Goal: Transaction & Acquisition: Obtain resource

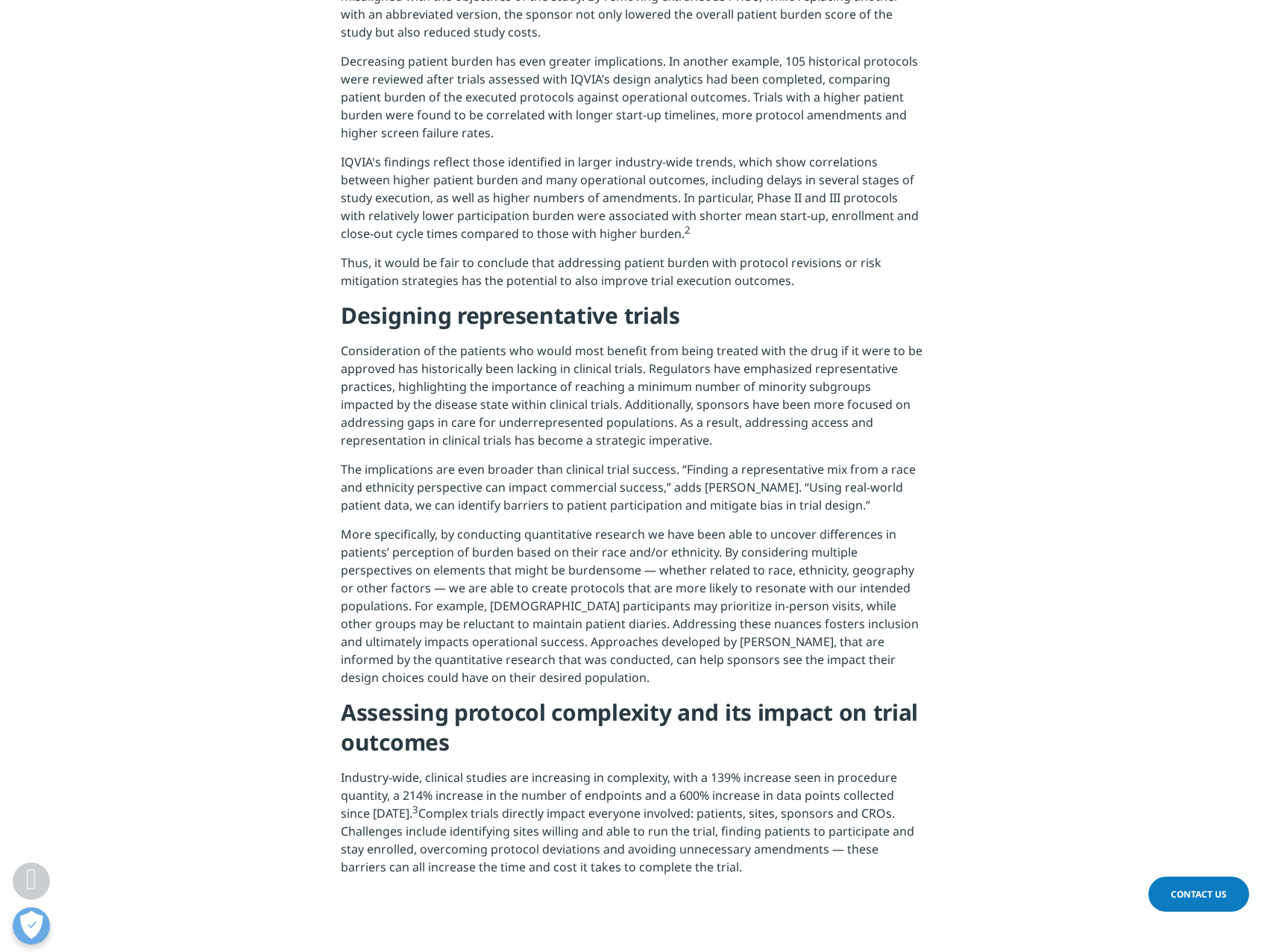
scroll to position [1343, 0]
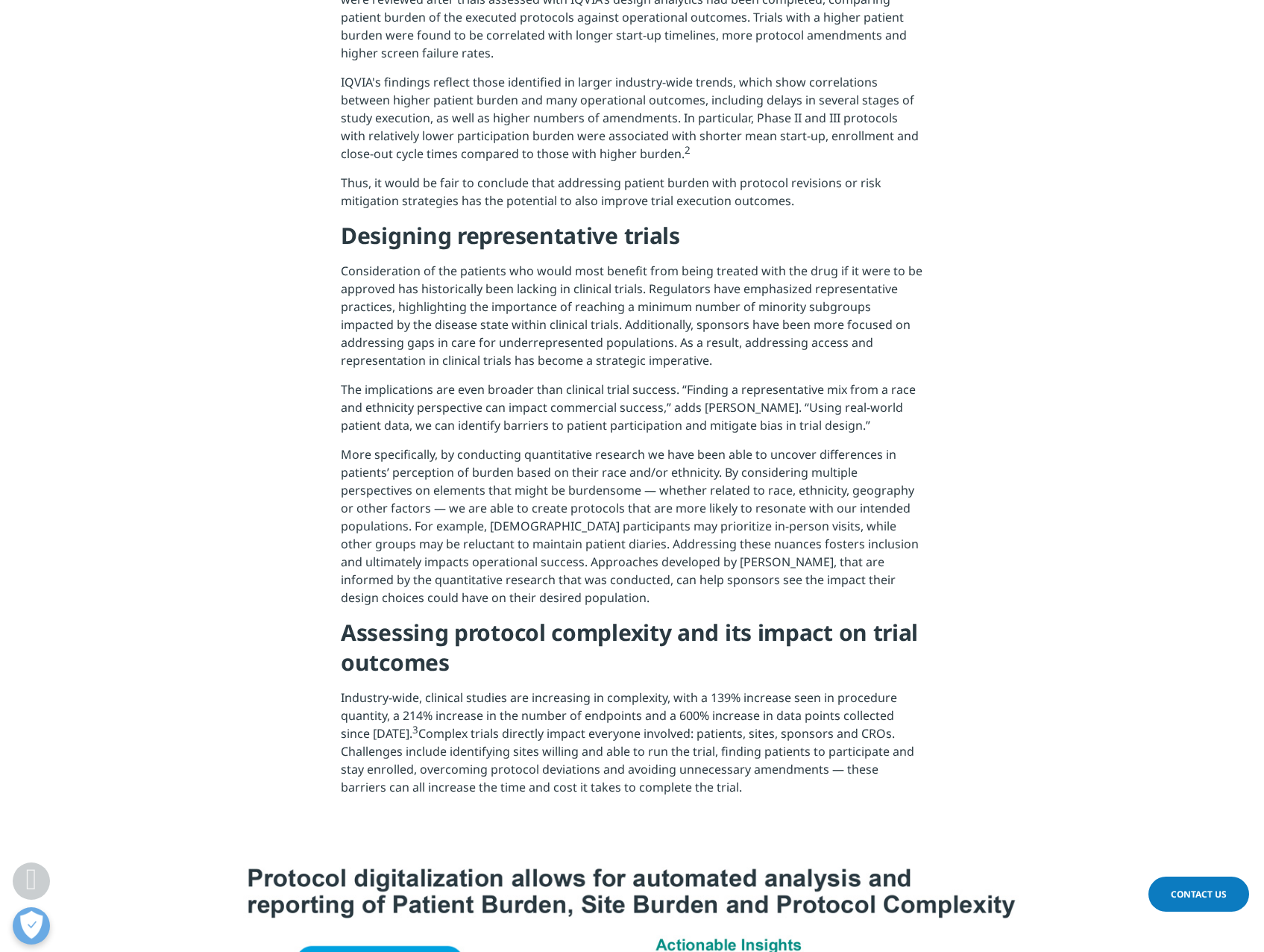
click at [349, 292] on p "Consideration of the patients who would most benefit from being treated with th…" at bounding box center [632, 320] width 583 height 119
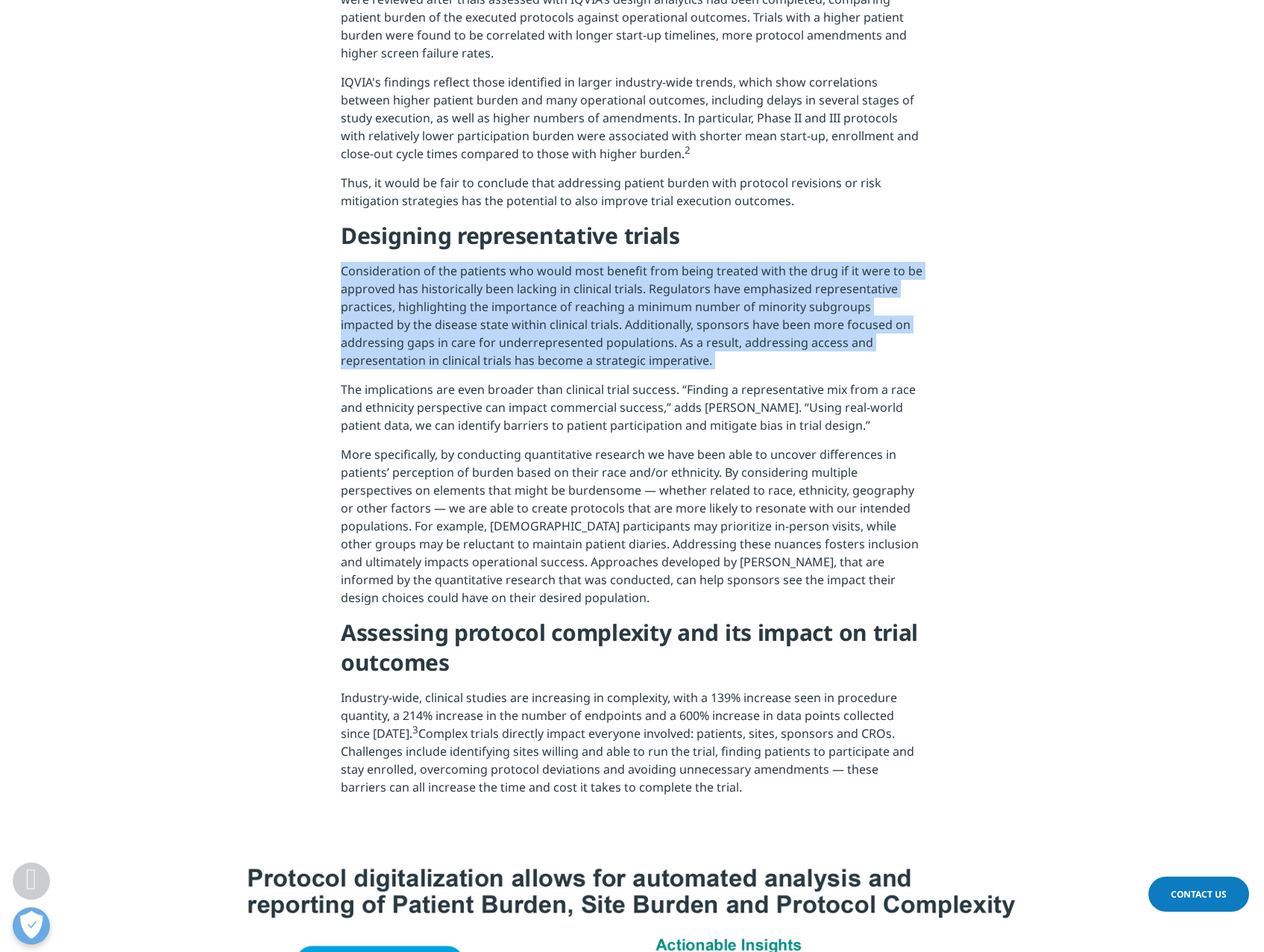
click at [349, 292] on p "Consideration of the patients who would most benefit from being treated with th…" at bounding box center [632, 320] width 583 height 119
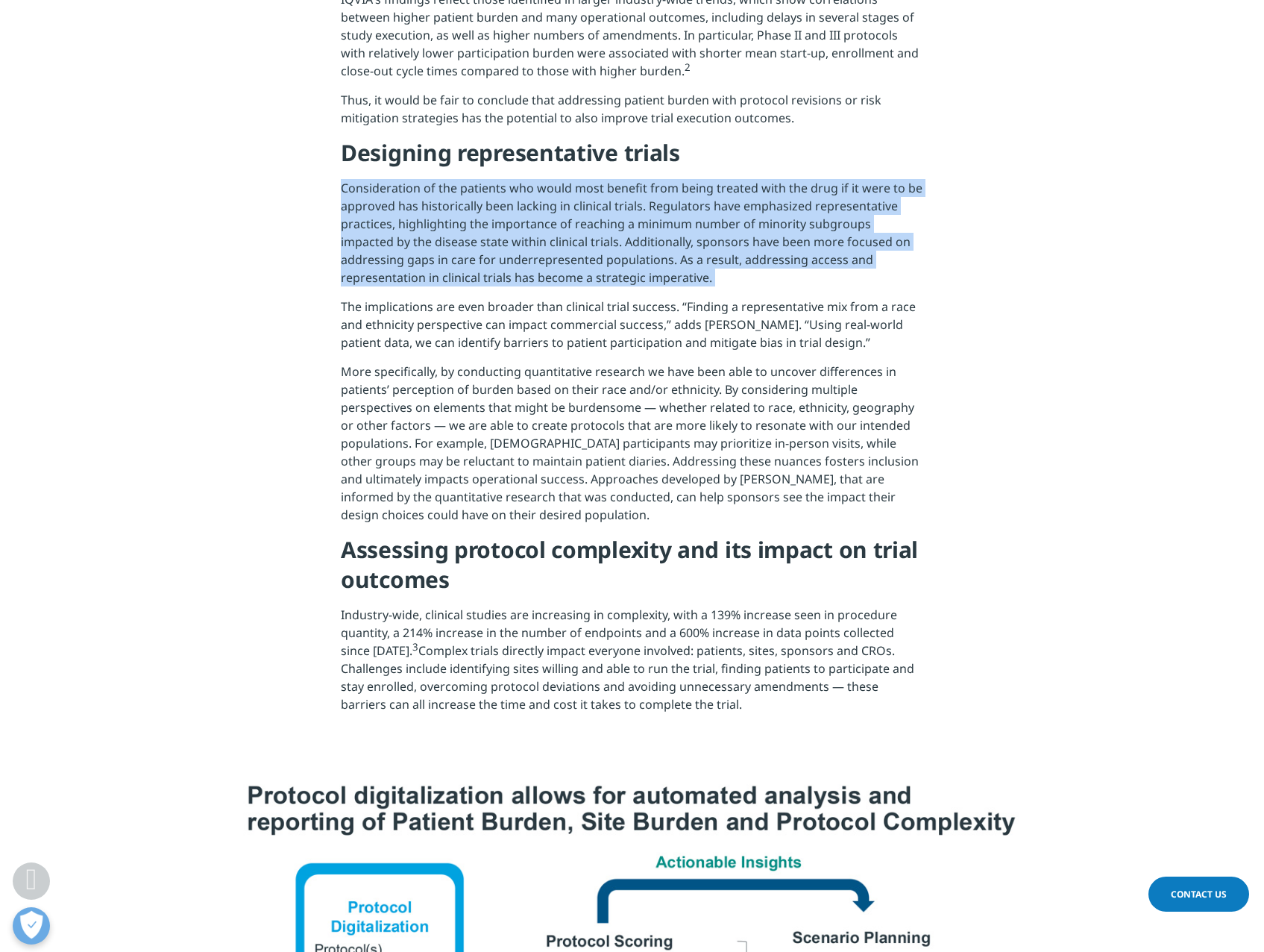
scroll to position [1641, 0]
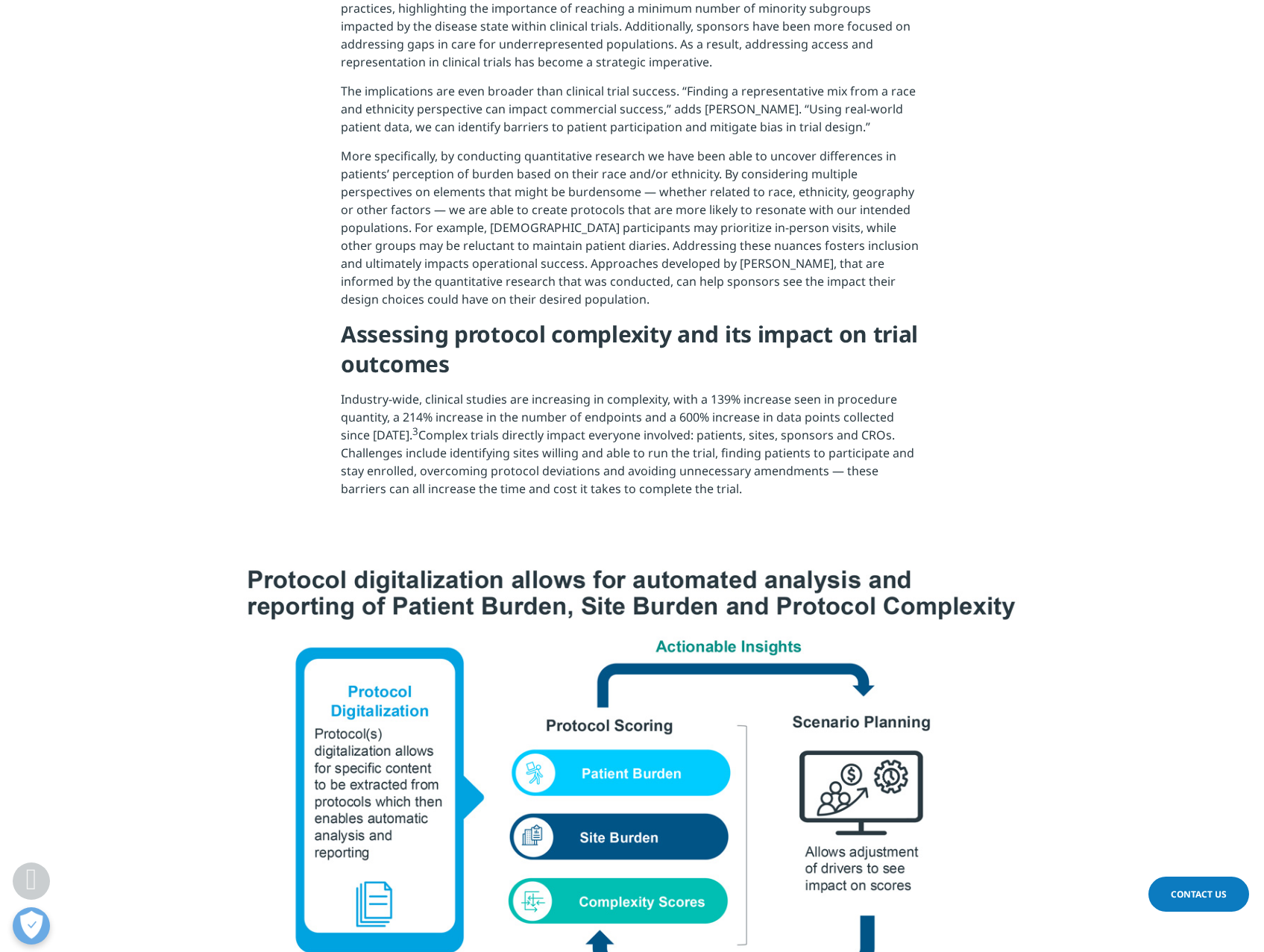
click at [346, 426] on p "Industry-wide, clinical studies are increasing in complexity, with a 139% incre…" at bounding box center [632, 449] width 583 height 119
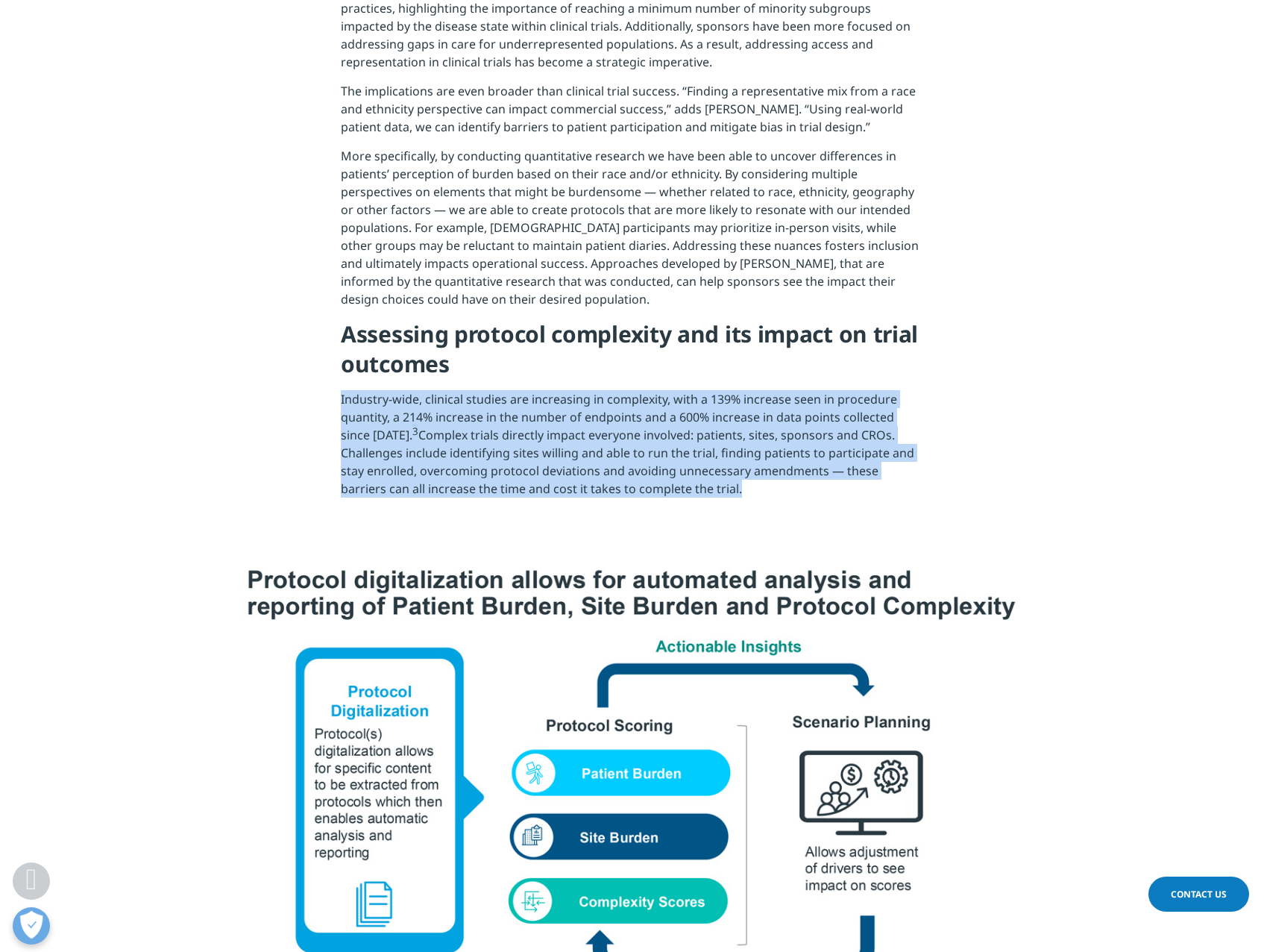
click at [346, 426] on p "Industry-wide, clinical studies are increasing in complexity, with a 139% incre…" at bounding box center [632, 449] width 583 height 119
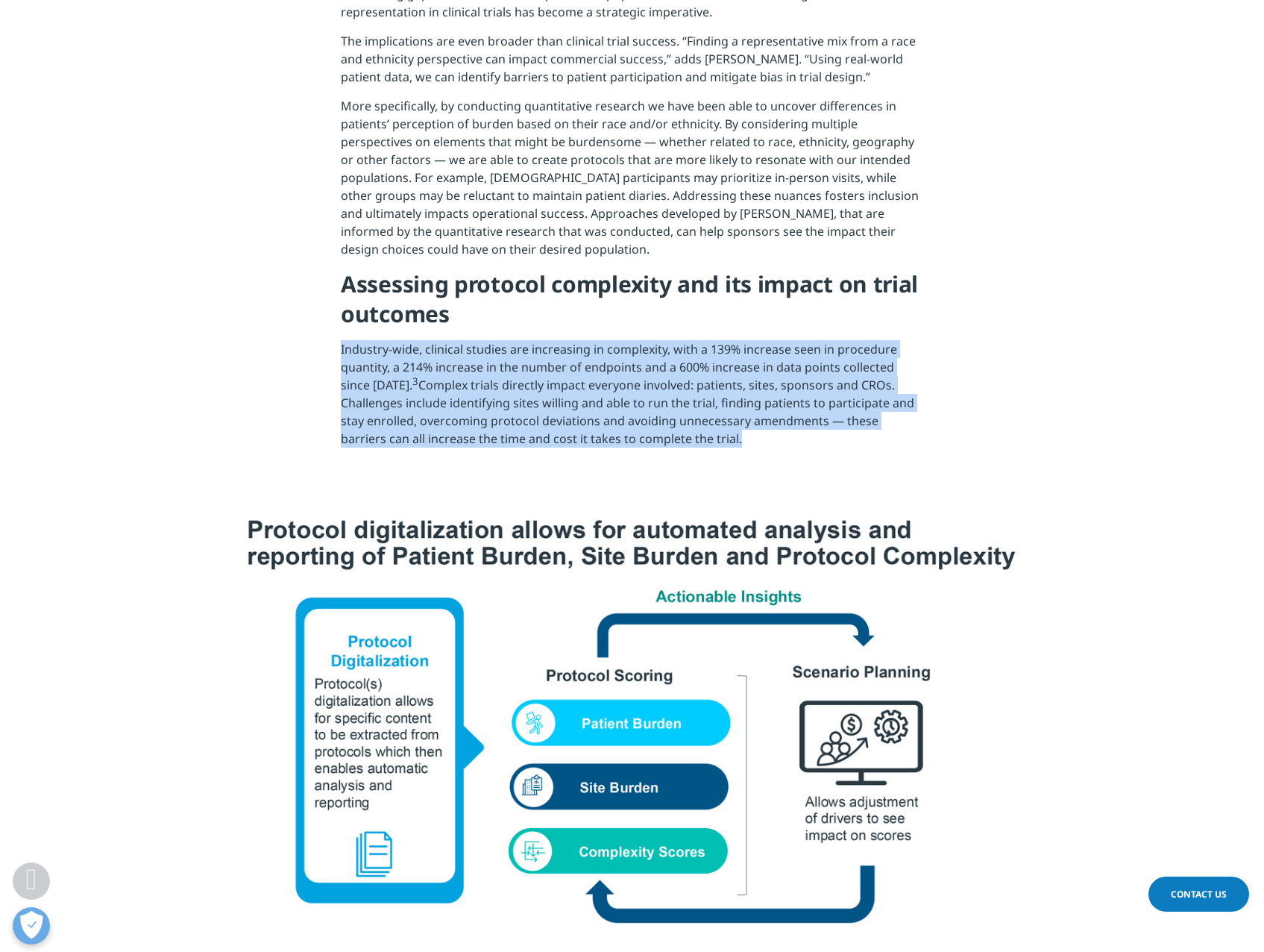
scroll to position [1716, 0]
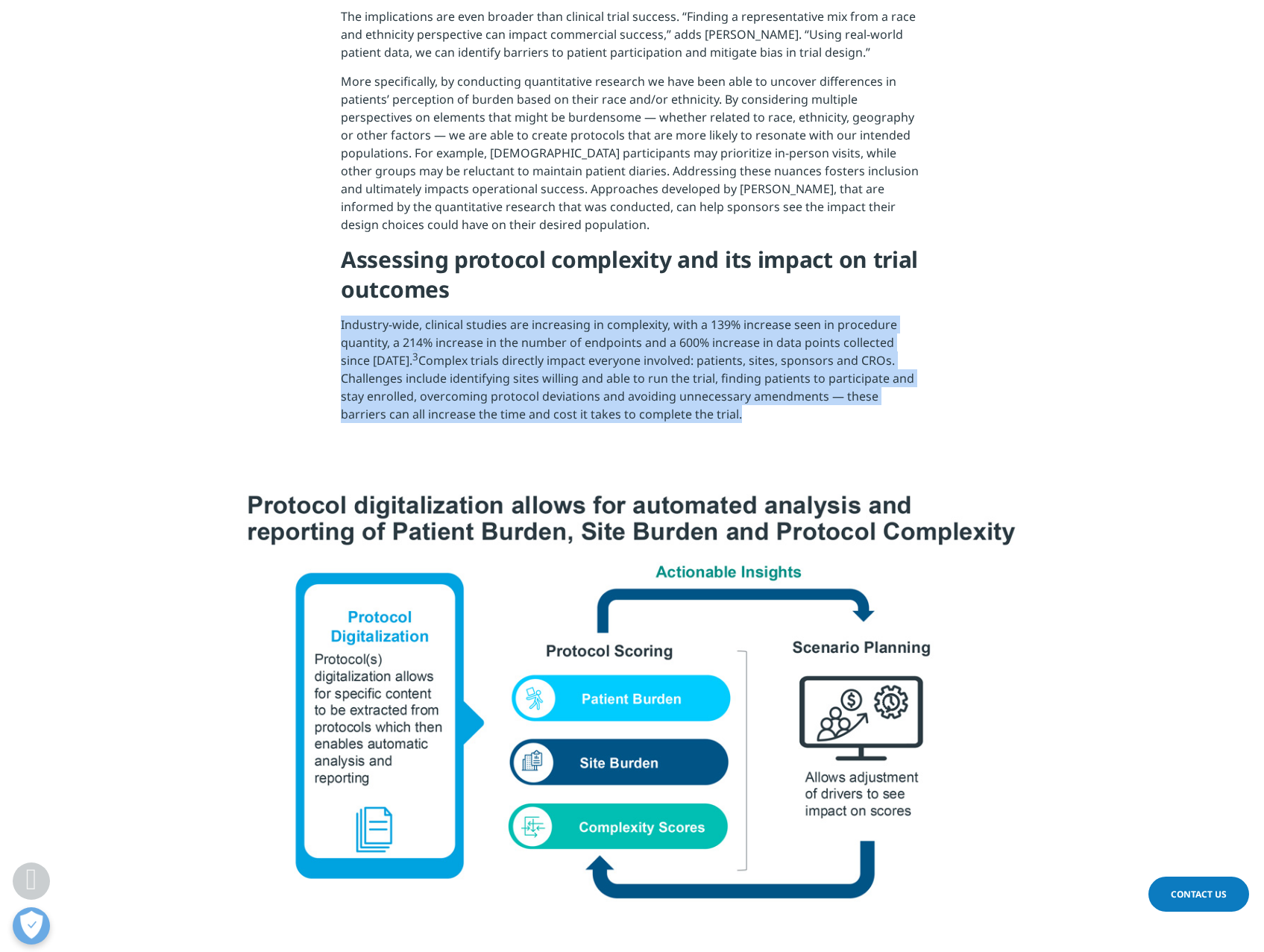
click at [348, 377] on p "Industry-wide, clinical studies are increasing in complexity, with a 139% incre…" at bounding box center [632, 375] width 583 height 119
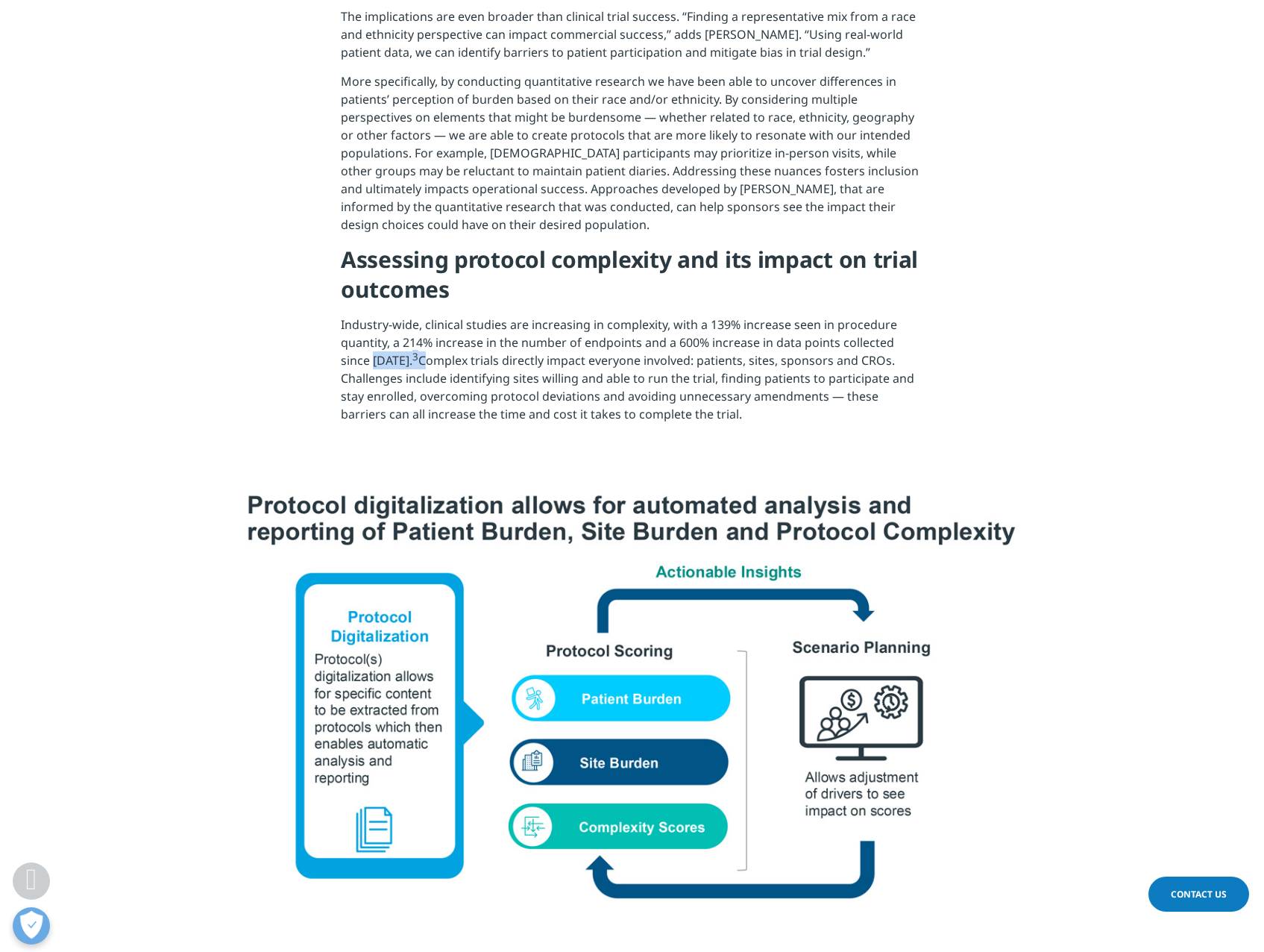
click at [348, 377] on p "Industry-wide, clinical studies are increasing in complexity, with a 139% incre…" at bounding box center [632, 375] width 583 height 119
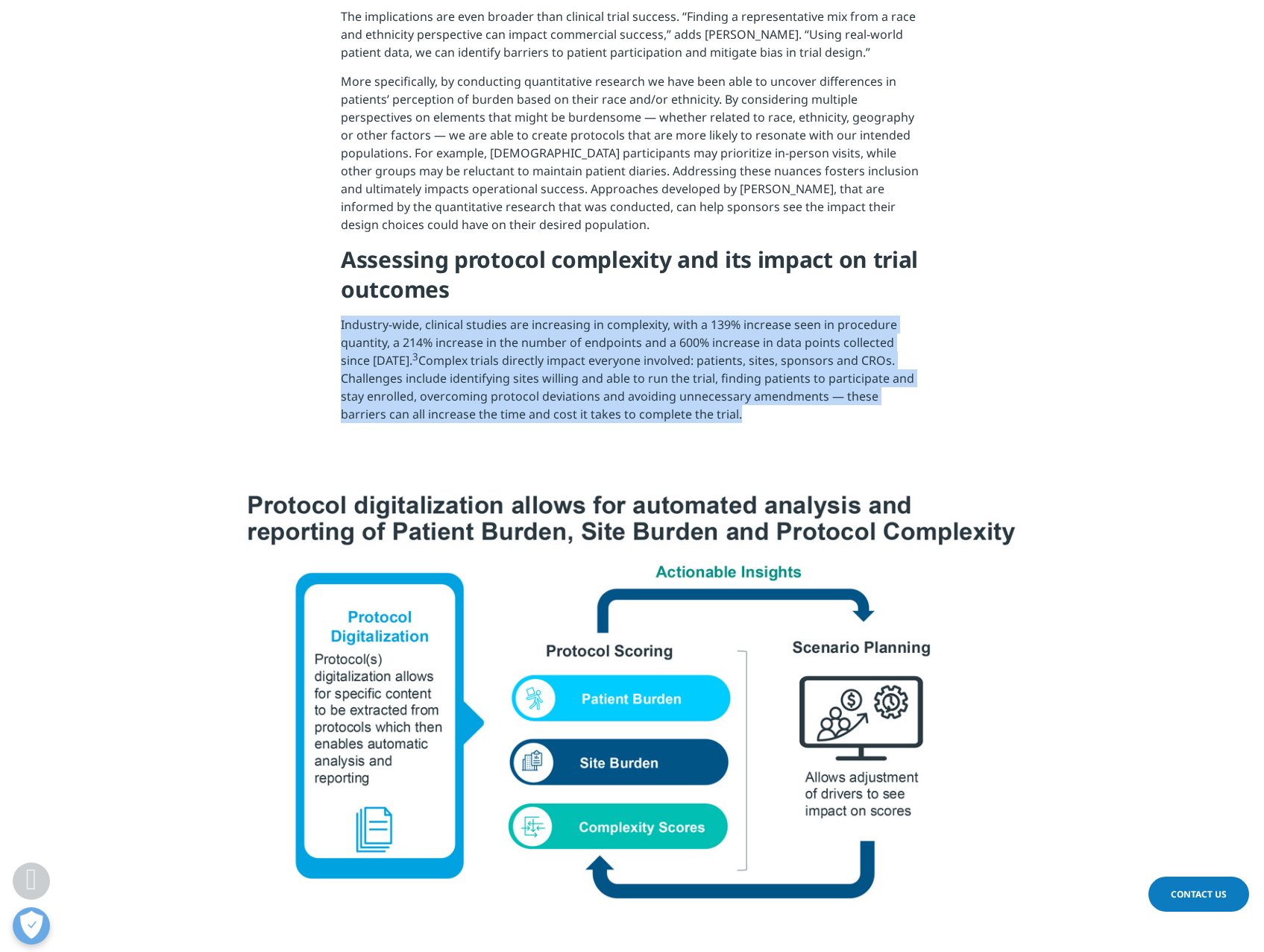
click at [348, 377] on p "Industry-wide, clinical studies are increasing in complexity, with a 139% incre…" at bounding box center [632, 375] width 583 height 119
drag, startPoint x: 348, startPoint y: 377, endPoint x: 333, endPoint y: 387, distance: 18.0
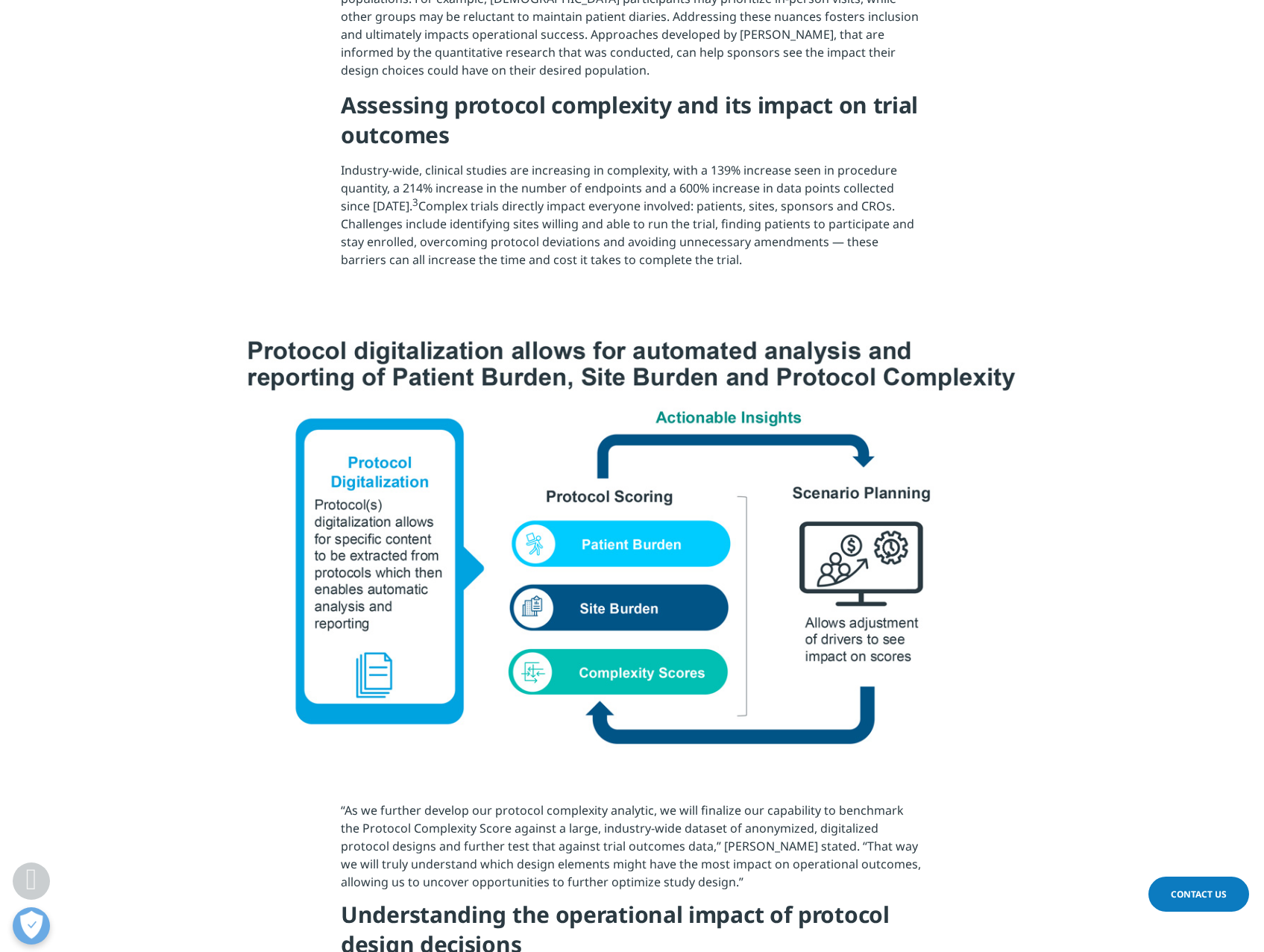
scroll to position [1939, 0]
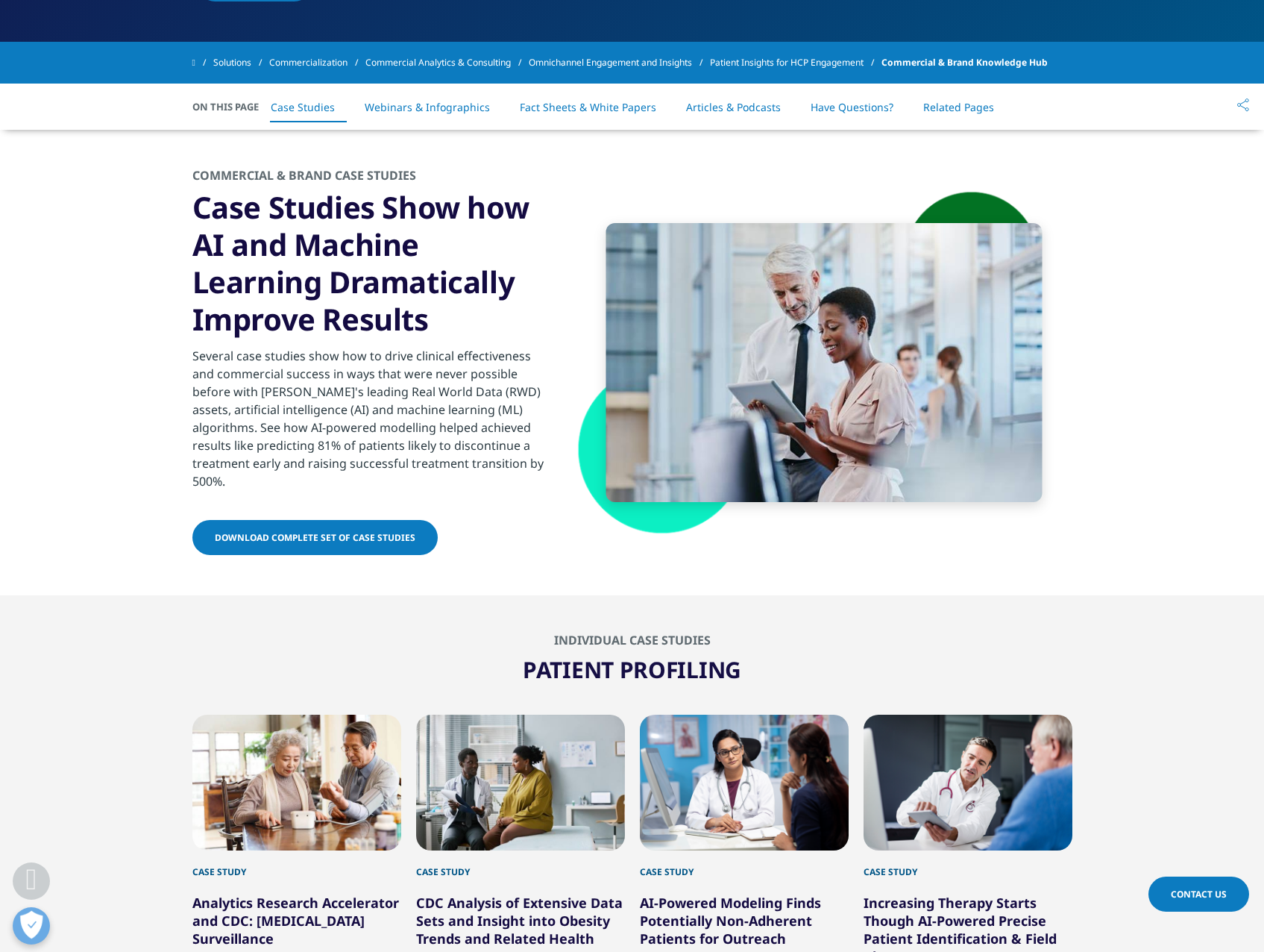
scroll to position [522, 0]
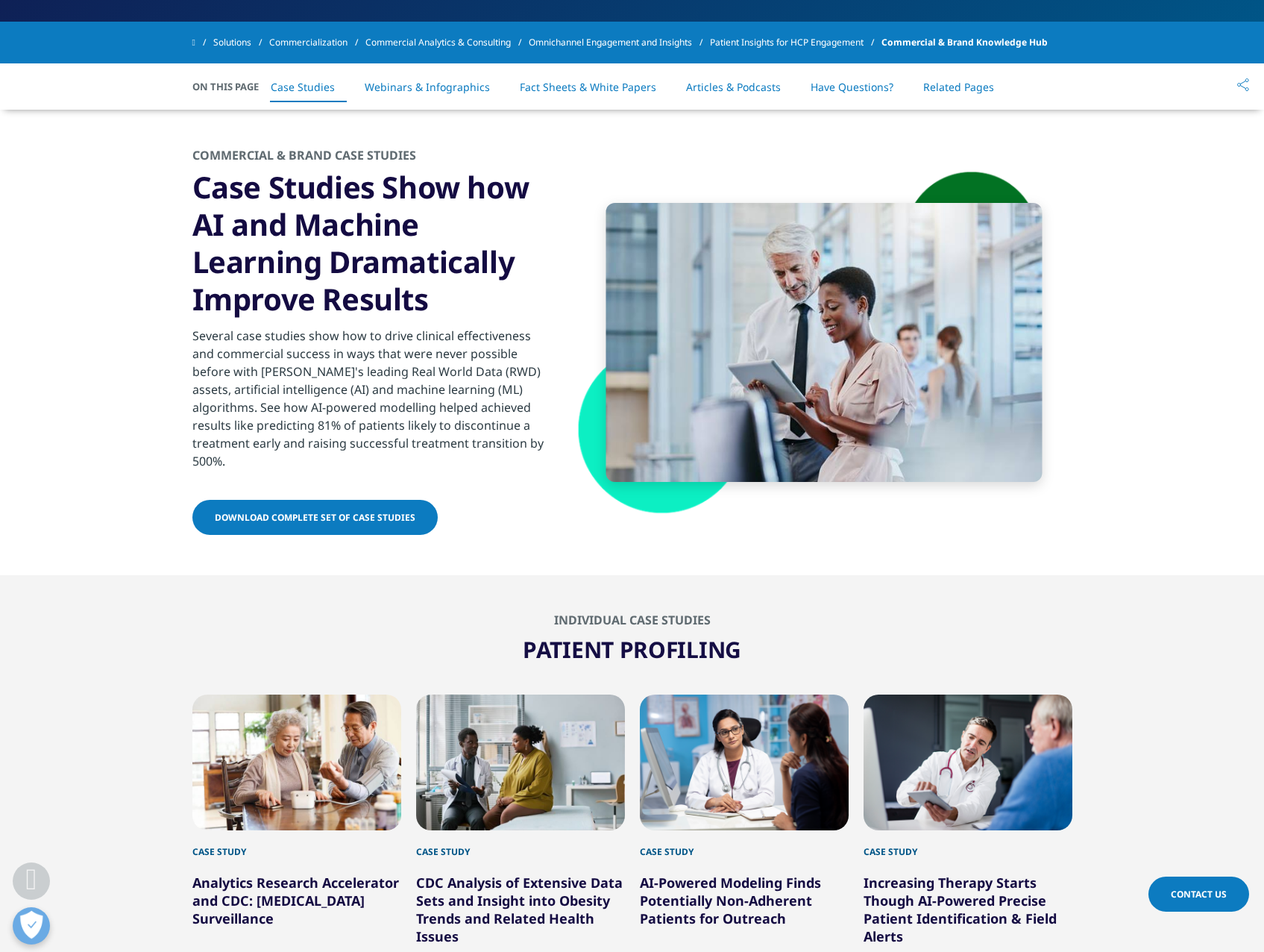
click at [321, 377] on div "Several case studies show how to drive clinical effectiveness and commercial su…" at bounding box center [373, 394] width 362 height 152
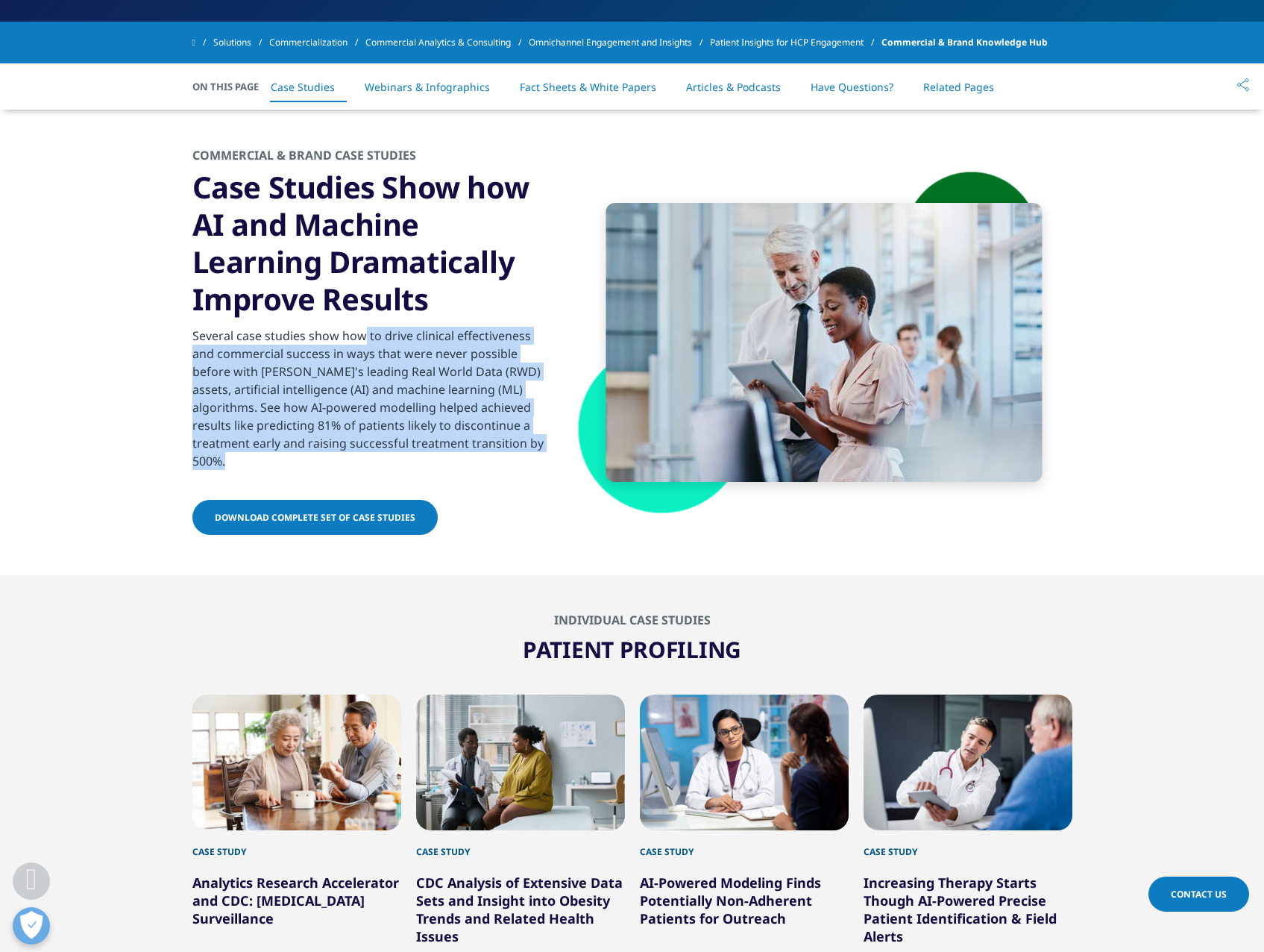
click at [321, 377] on div "Several case studies show how to drive clinical effectiveness and commercial su…" at bounding box center [373, 394] width 362 height 152
drag, startPoint x: 321, startPoint y: 377, endPoint x: 245, endPoint y: 372, distance: 76.2
click at [245, 372] on div "Several case studies show how to drive clinical effectiveness and commercial su…" at bounding box center [373, 394] width 362 height 152
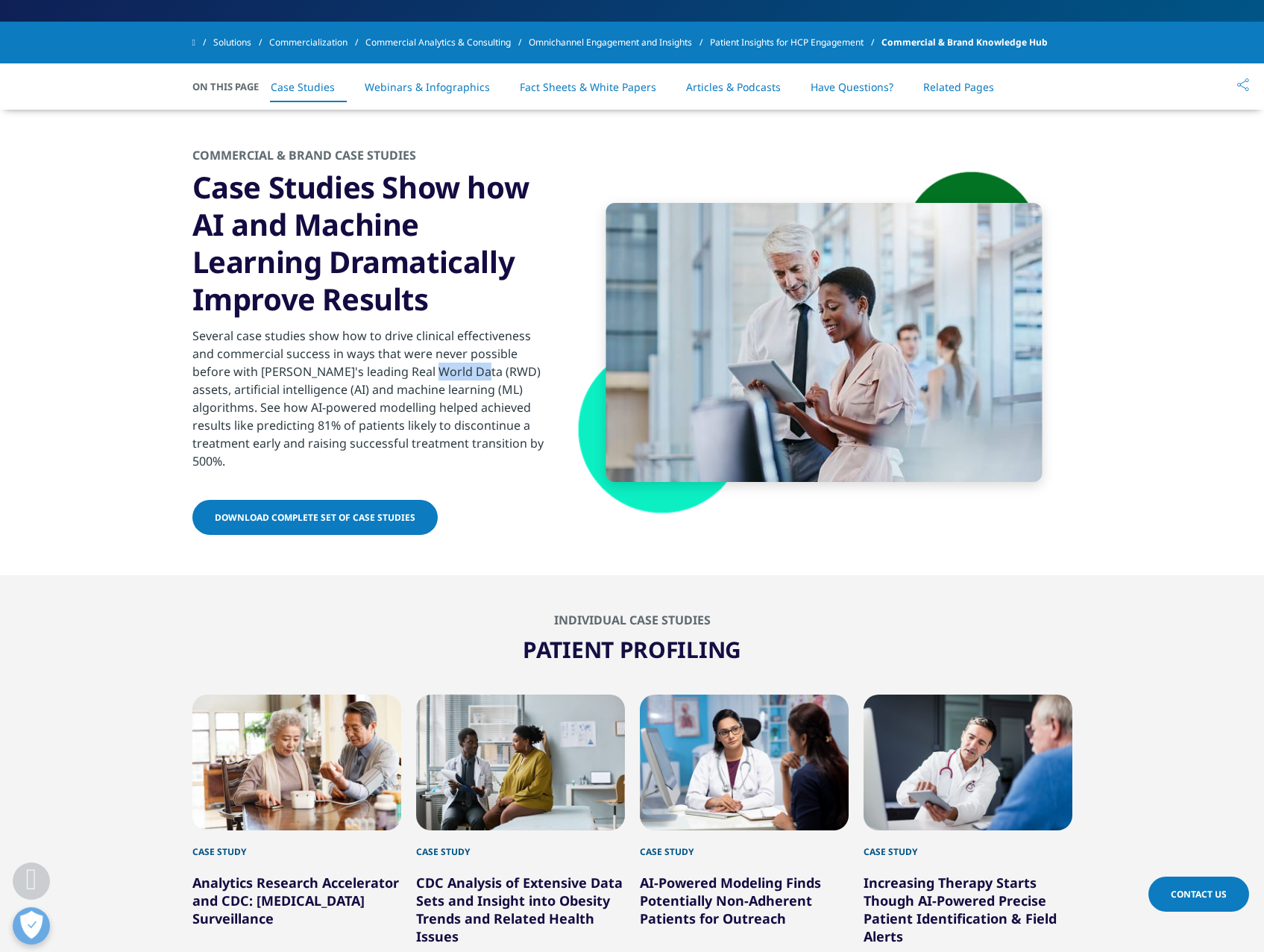
click at [245, 372] on div "Several case studies show how to drive clinical effectiveness and commercial su…" at bounding box center [373, 394] width 362 height 152
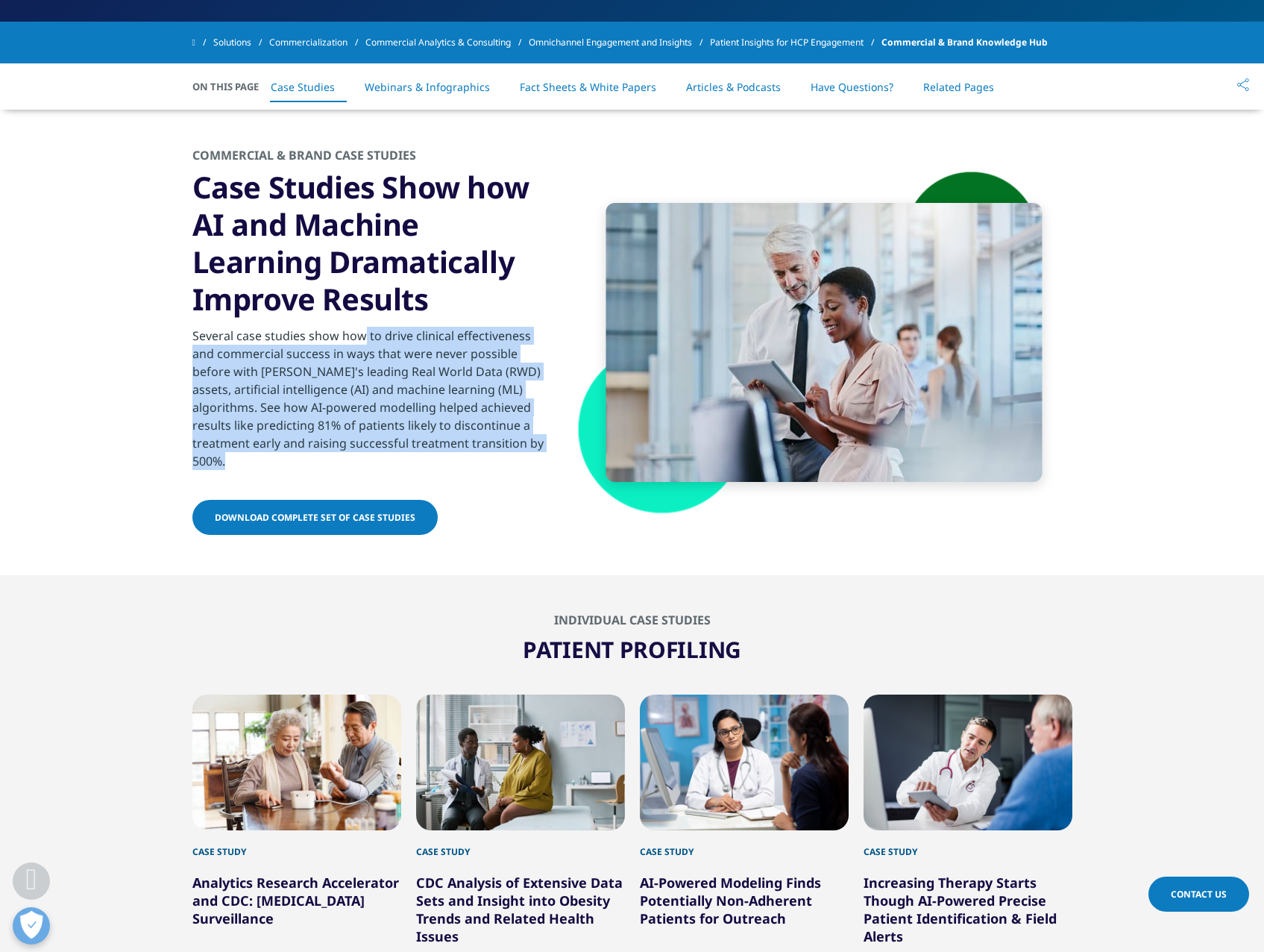
click at [245, 372] on div "Several case studies show how to drive clinical effectiveness and commercial su…" at bounding box center [373, 394] width 362 height 152
drag, startPoint x: 245, startPoint y: 372, endPoint x: 212, endPoint y: 356, distance: 36.7
click at [213, 356] on div "Several case studies show how to drive clinical effectiveness and commercial su…" at bounding box center [373, 394] width 362 height 152
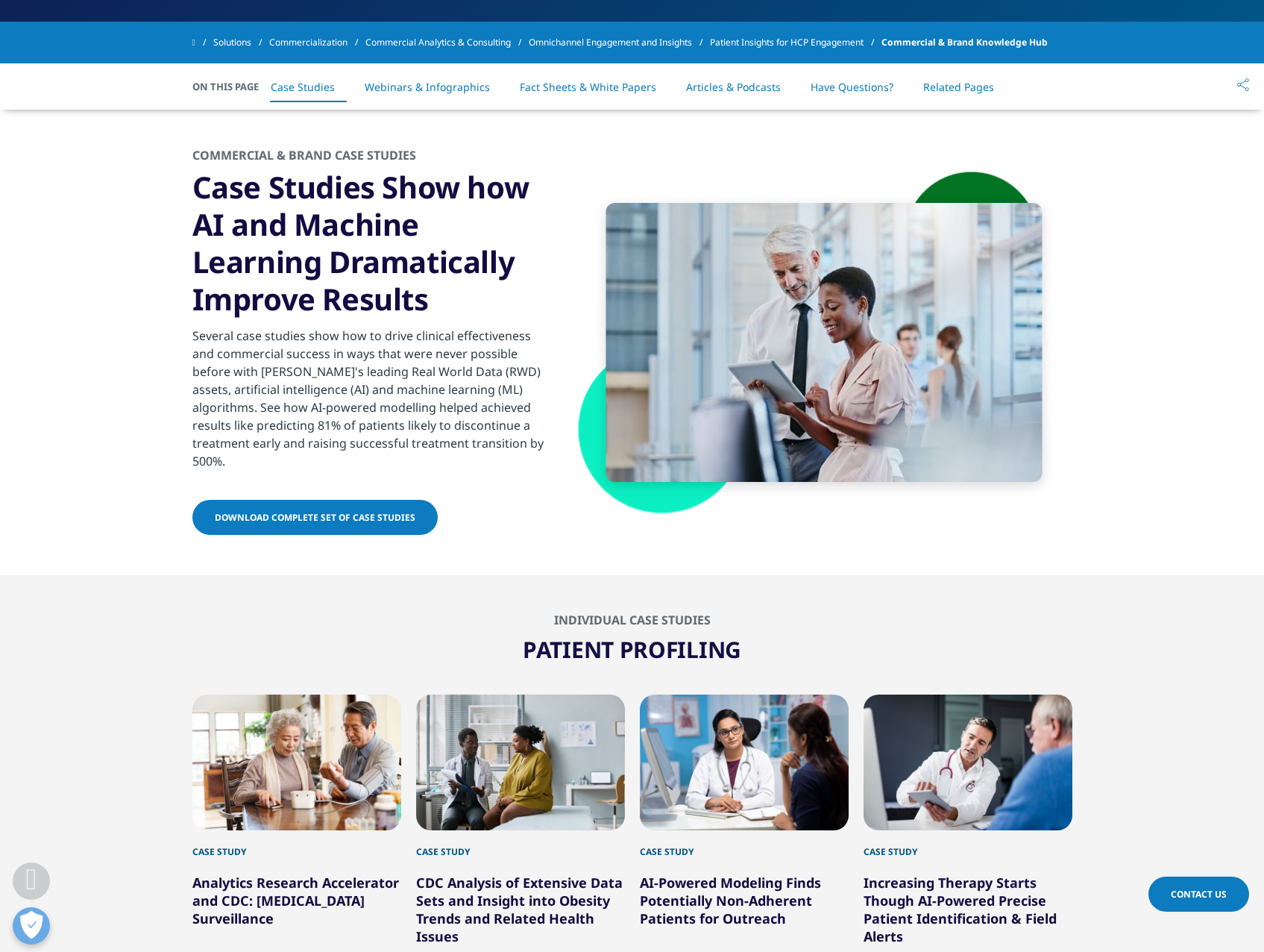
click at [196, 336] on div "Several case studies show how to drive clinical effectiveness and commercial su…" at bounding box center [373, 394] width 362 height 152
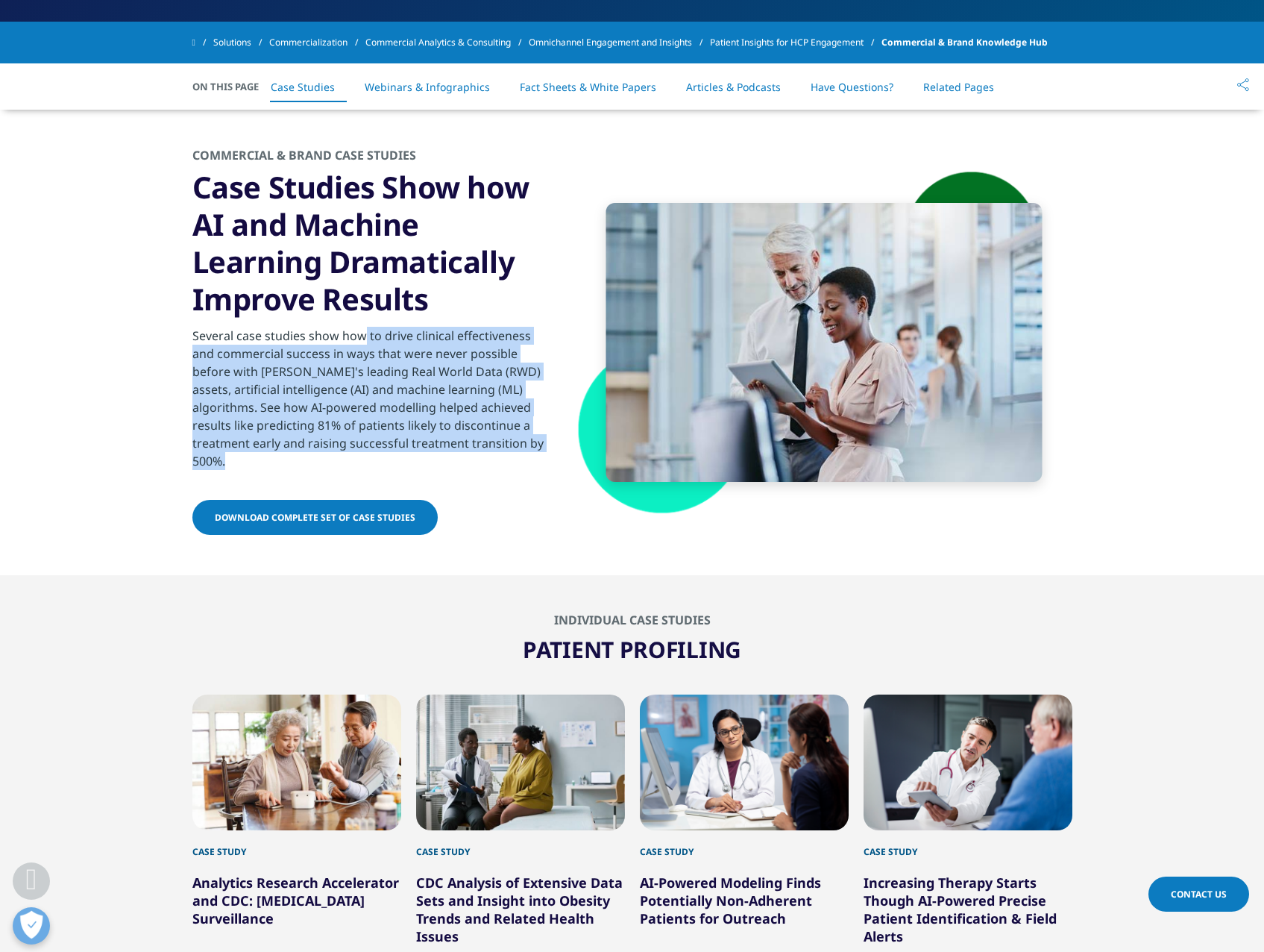
click at [196, 336] on div "Several case studies show how to drive clinical effectiveness and commercial su…" at bounding box center [373, 394] width 362 height 152
drag, startPoint x: 196, startPoint y: 336, endPoint x: 194, endPoint y: 365, distance: 29.1
click at [194, 365] on div "Several case studies show how to drive clinical effectiveness and commercial su…" at bounding box center [373, 394] width 362 height 152
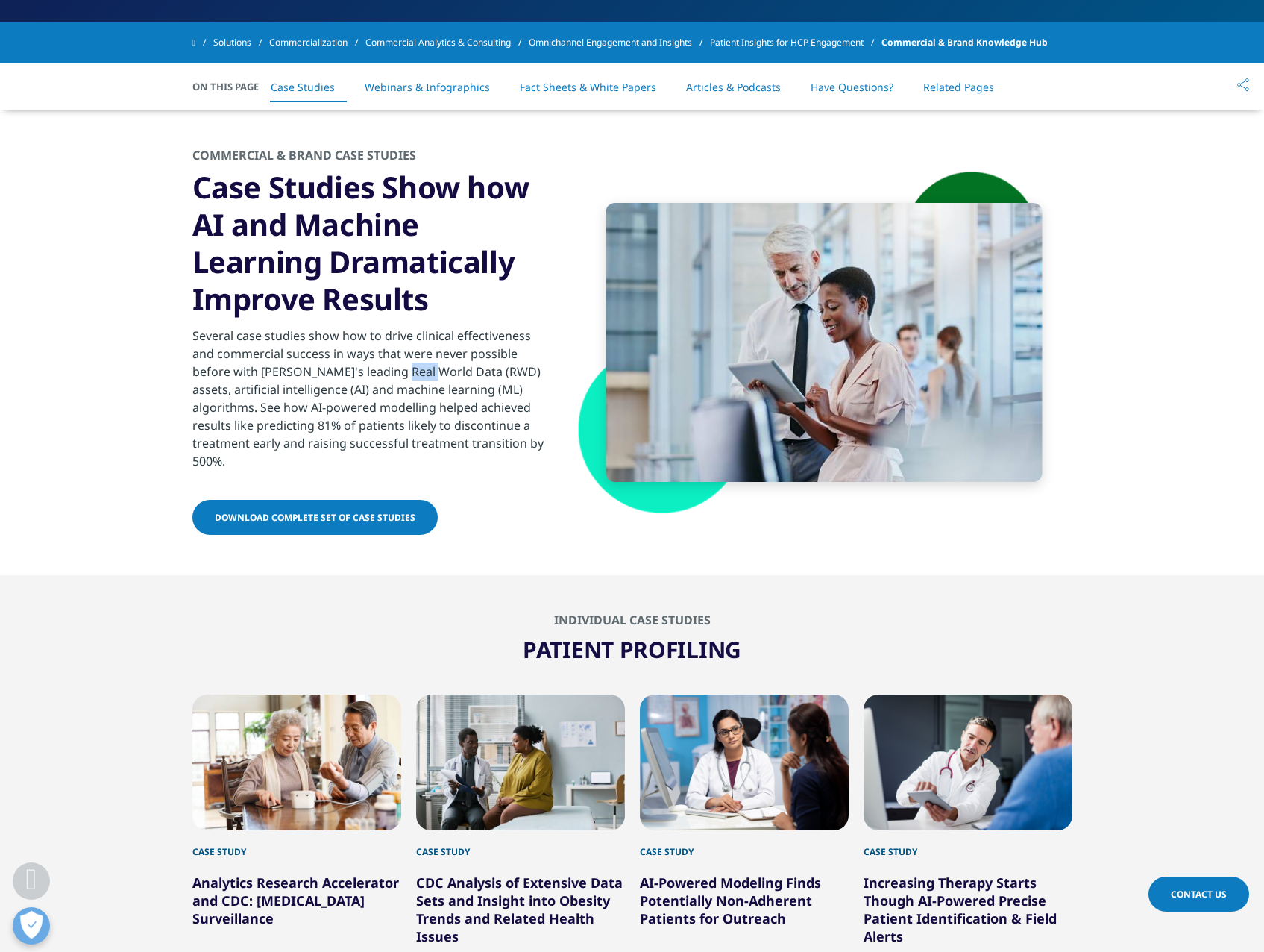
click at [194, 365] on div "Several case studies show how to drive clinical effectiveness and commercial su…" at bounding box center [373, 394] width 362 height 152
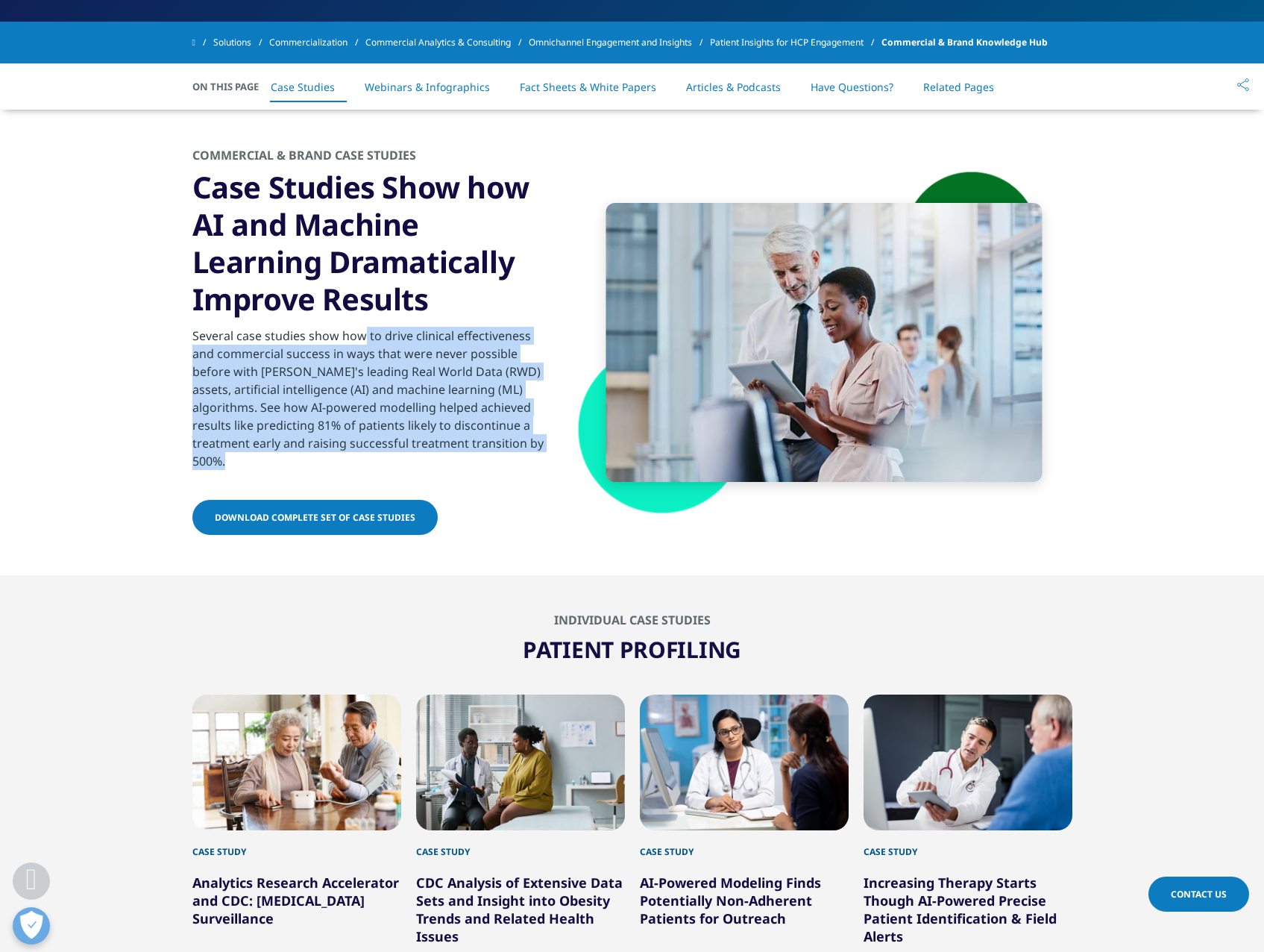
click at [194, 365] on div "Several case studies show how to drive clinical effectiveness and commercial su…" at bounding box center [373, 394] width 362 height 152
drag, startPoint x: 194, startPoint y: 365, endPoint x: 187, endPoint y: 384, distance: 20.2
click at [187, 384] on section "COMMERCIAL & BRAND CASE STUDIES Case Studies Show how AI and Machine Learning D…" at bounding box center [632, 342] width 1264 height 466
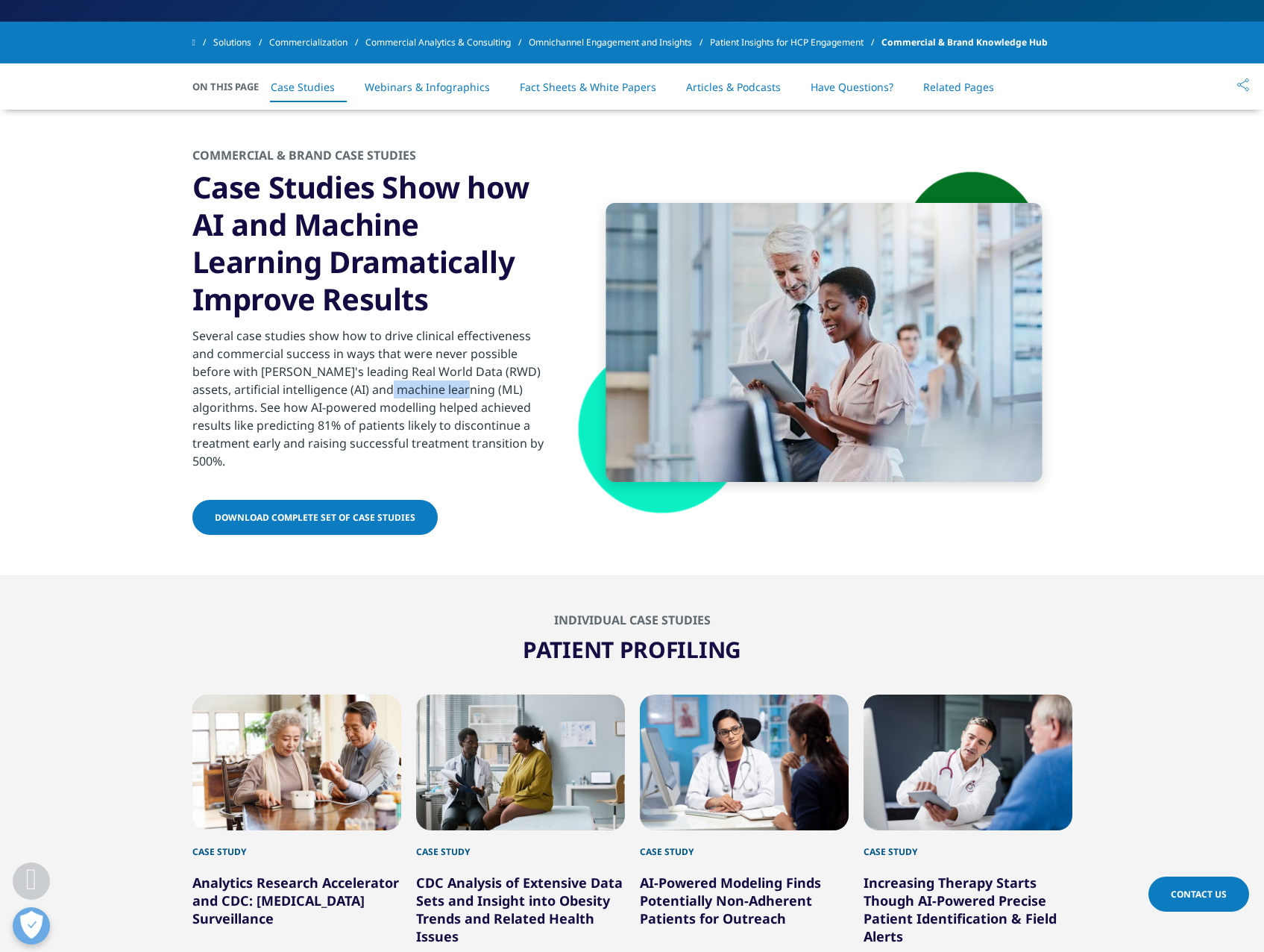
click at [187, 384] on section "COMMERCIAL & BRAND CASE STUDIES Case Studies Show how AI and Machine Learning D…" at bounding box center [632, 342] width 1264 height 466
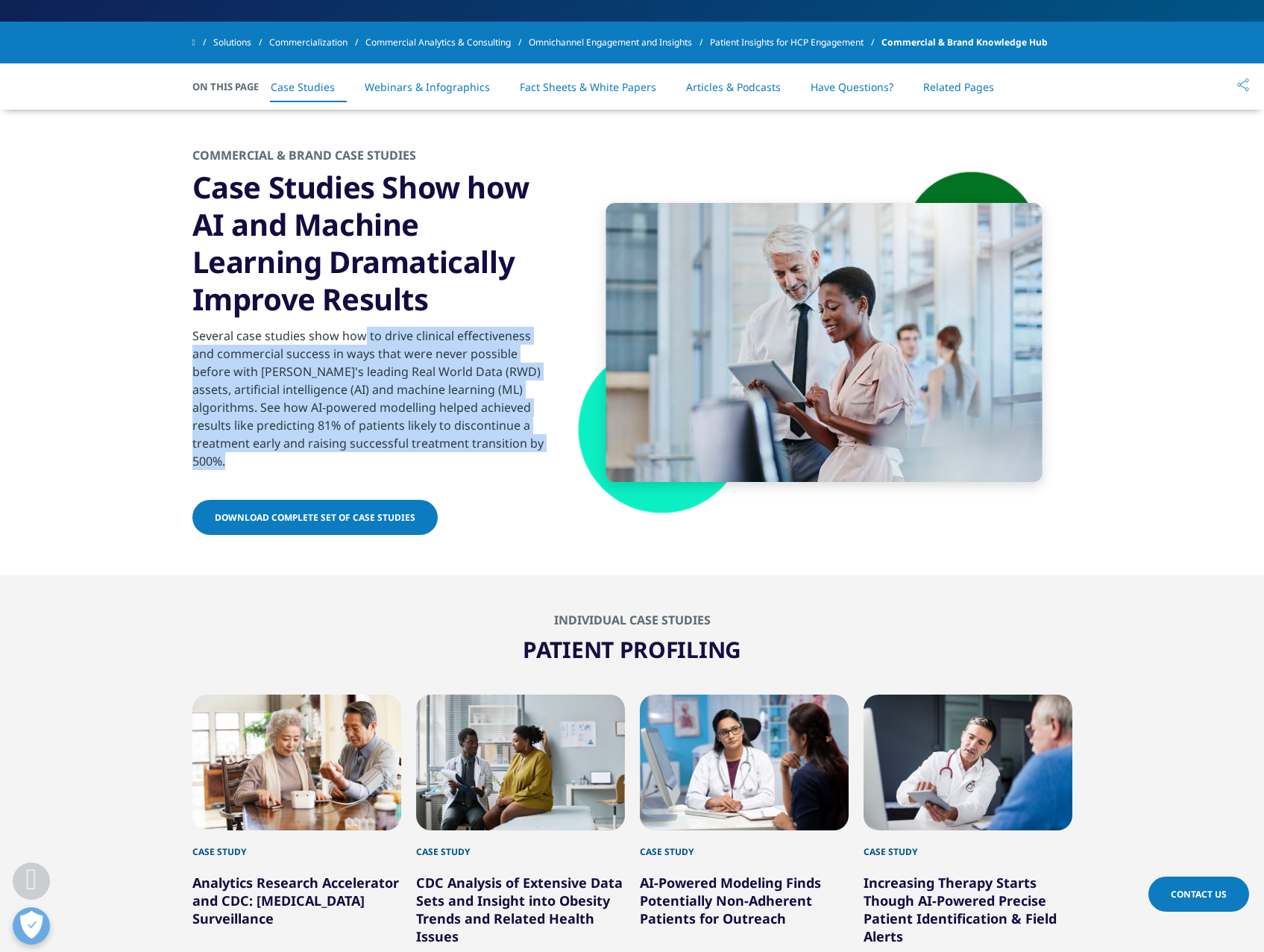
click at [187, 384] on section "COMMERCIAL & BRAND CASE STUDIES Case Studies Show how AI and Machine Learning D…" at bounding box center [632, 342] width 1264 height 466
drag, startPoint x: 187, startPoint y: 384, endPoint x: 190, endPoint y: 395, distance: 11.4
click at [190, 395] on section "COMMERCIAL & BRAND CASE STUDIES Case Studies Show how AI and Machine Learning D…" at bounding box center [632, 342] width 1264 height 466
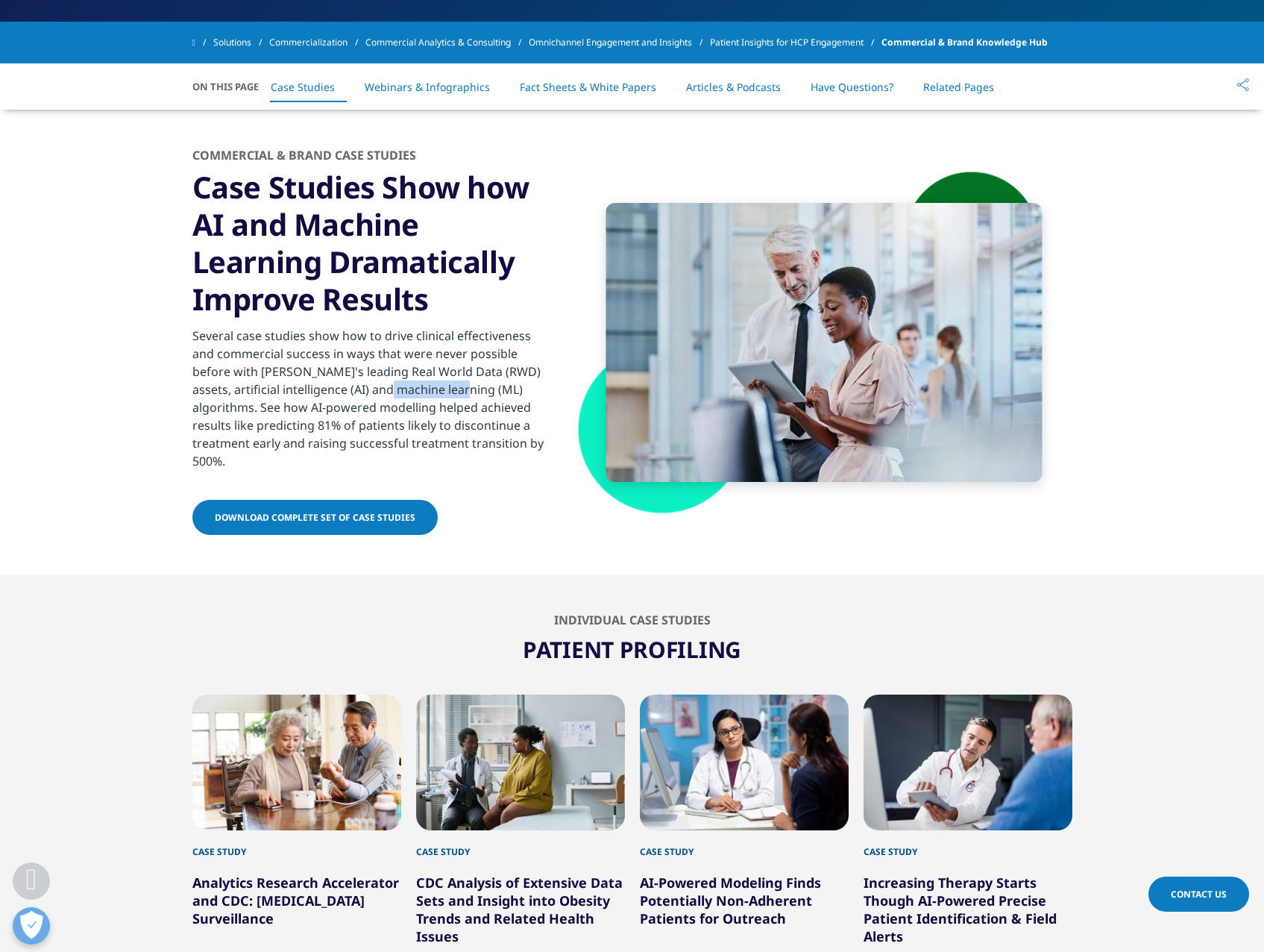
click at [190, 395] on section "COMMERCIAL & BRAND CASE STUDIES Case Studies Show how AI and Machine Learning D…" at bounding box center [632, 342] width 1264 height 466
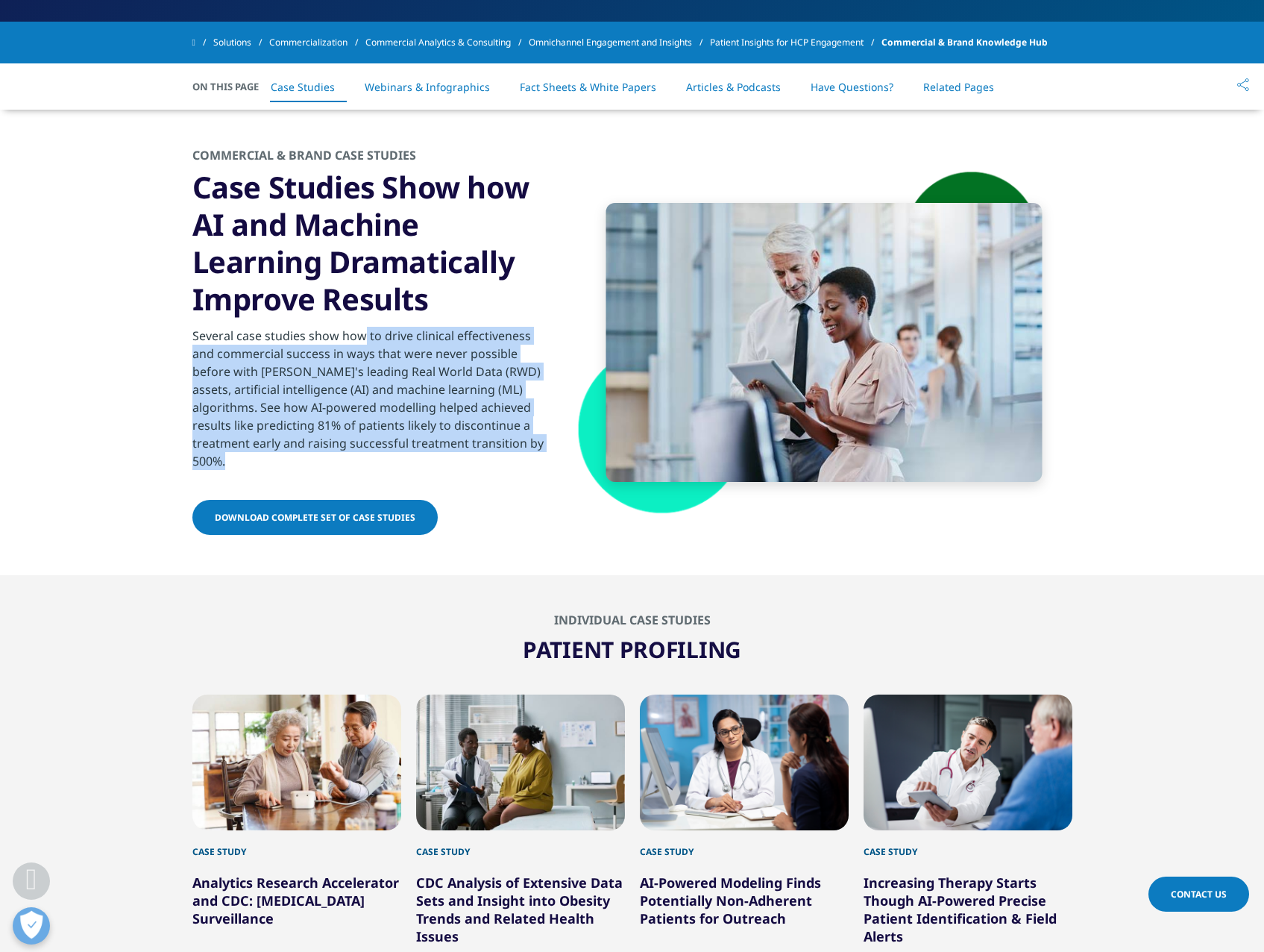
click at [190, 395] on section "COMMERCIAL & BRAND CASE STUDIES Case Studies Show how AI and Machine Learning D…" at bounding box center [632, 342] width 1264 height 466
drag, startPoint x: 190, startPoint y: 395, endPoint x: 190, endPoint y: 408, distance: 13.0
click at [190, 408] on section "COMMERCIAL & BRAND CASE STUDIES Case Studies Show how AI and Machine Learning D…" at bounding box center [632, 342] width 1264 height 466
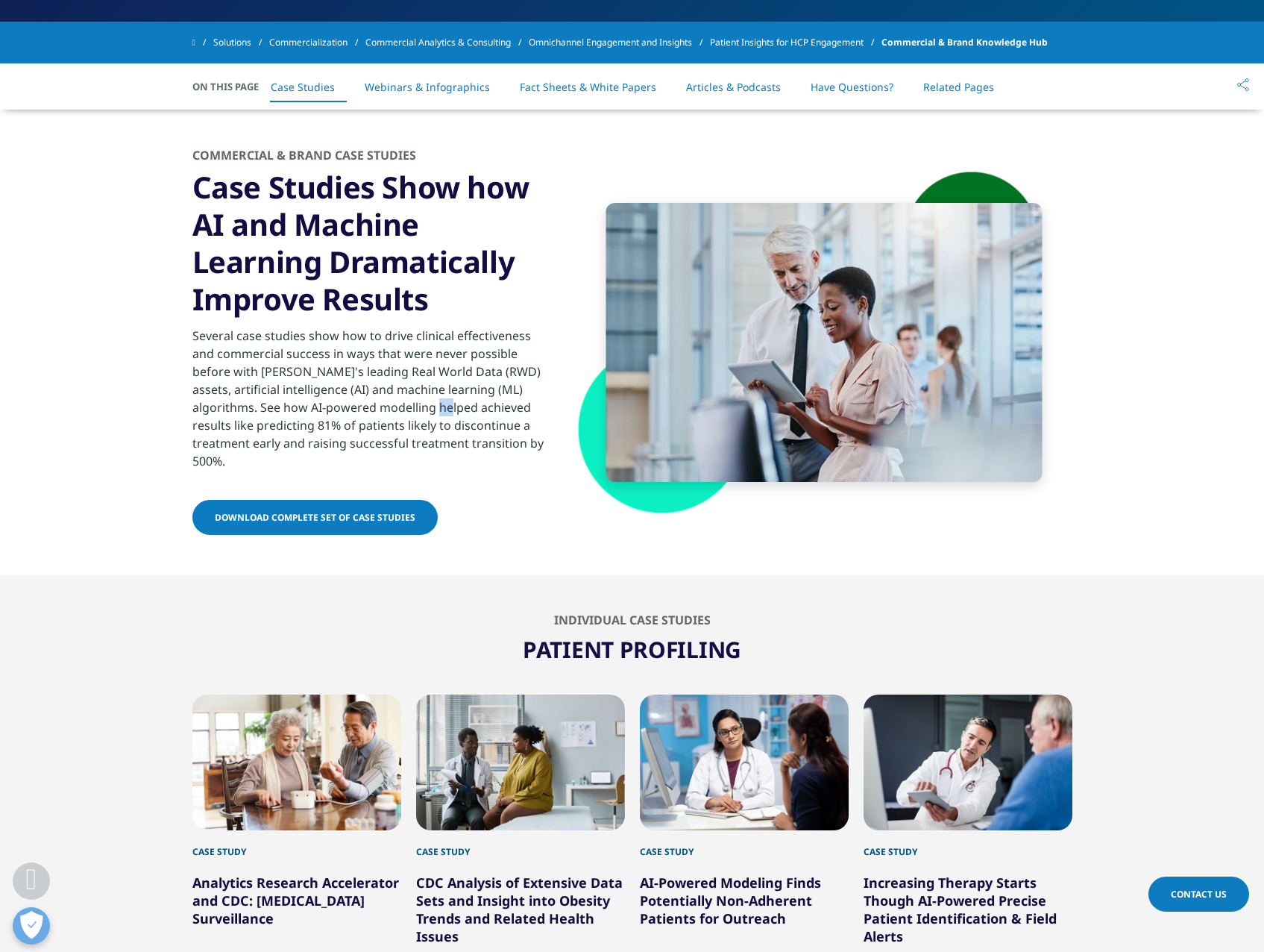
click at [190, 408] on section "COMMERCIAL & BRAND CASE STUDIES Case Studies Show how AI and Machine Learning D…" at bounding box center [632, 342] width 1264 height 466
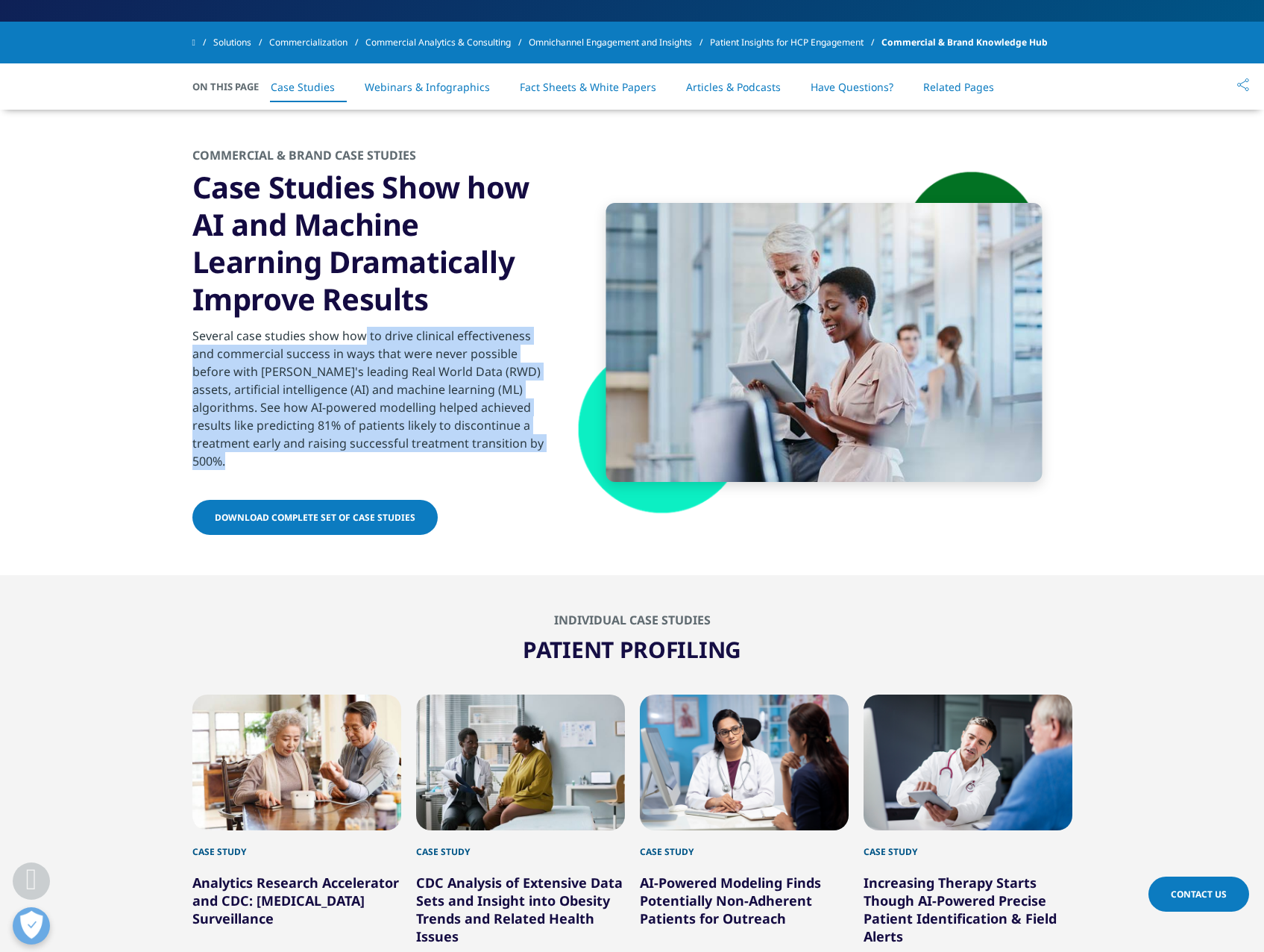
click at [190, 408] on section "COMMERCIAL & BRAND CASE STUDIES Case Studies Show how AI and Machine Learning D…" at bounding box center [632, 342] width 1264 height 466
click at [187, 407] on section "COMMERCIAL & BRAND CASE STUDIES Case Studies Show how AI and Machine Learning D…" at bounding box center [632, 342] width 1264 height 466
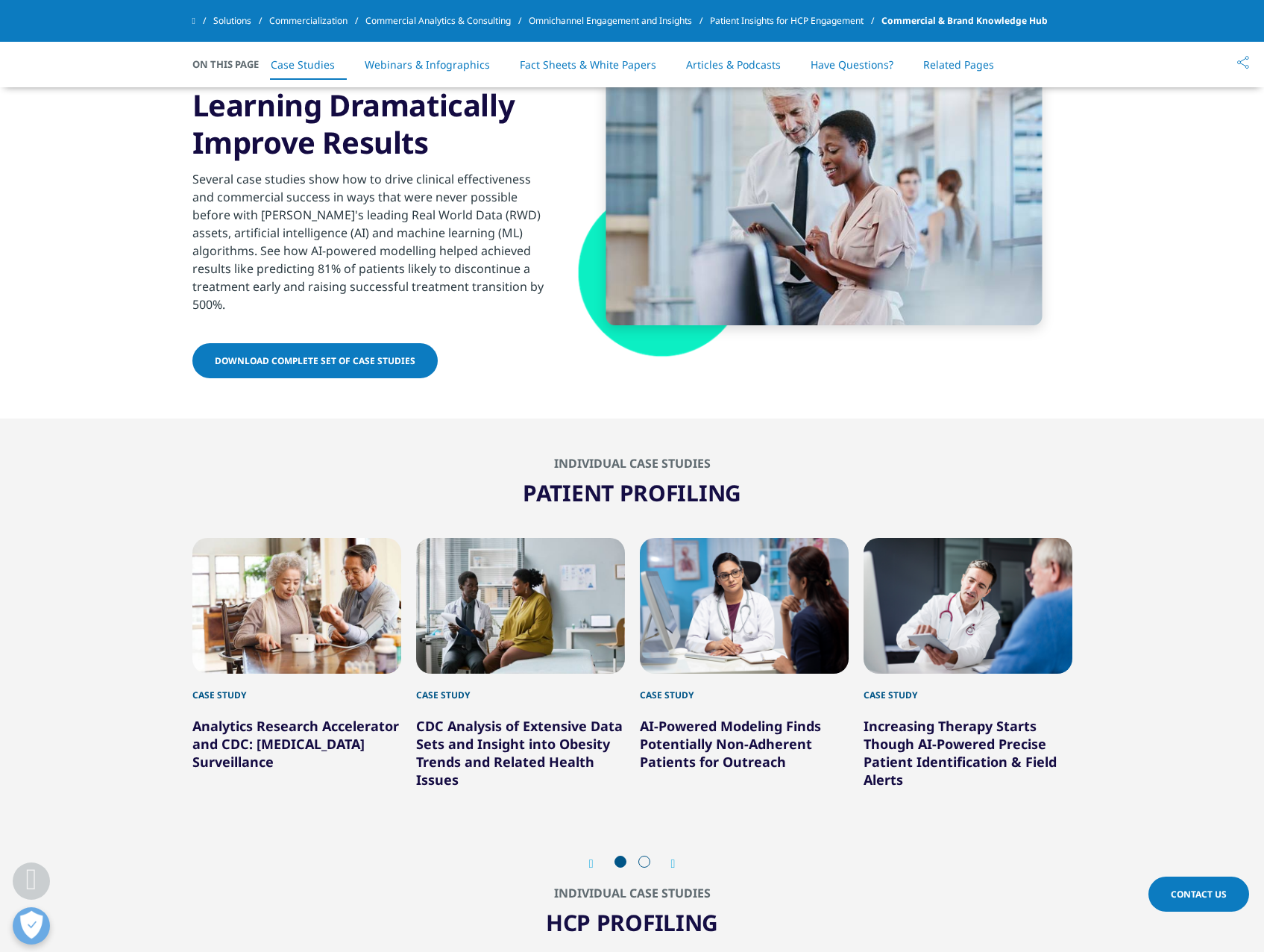
scroll to position [671, 0]
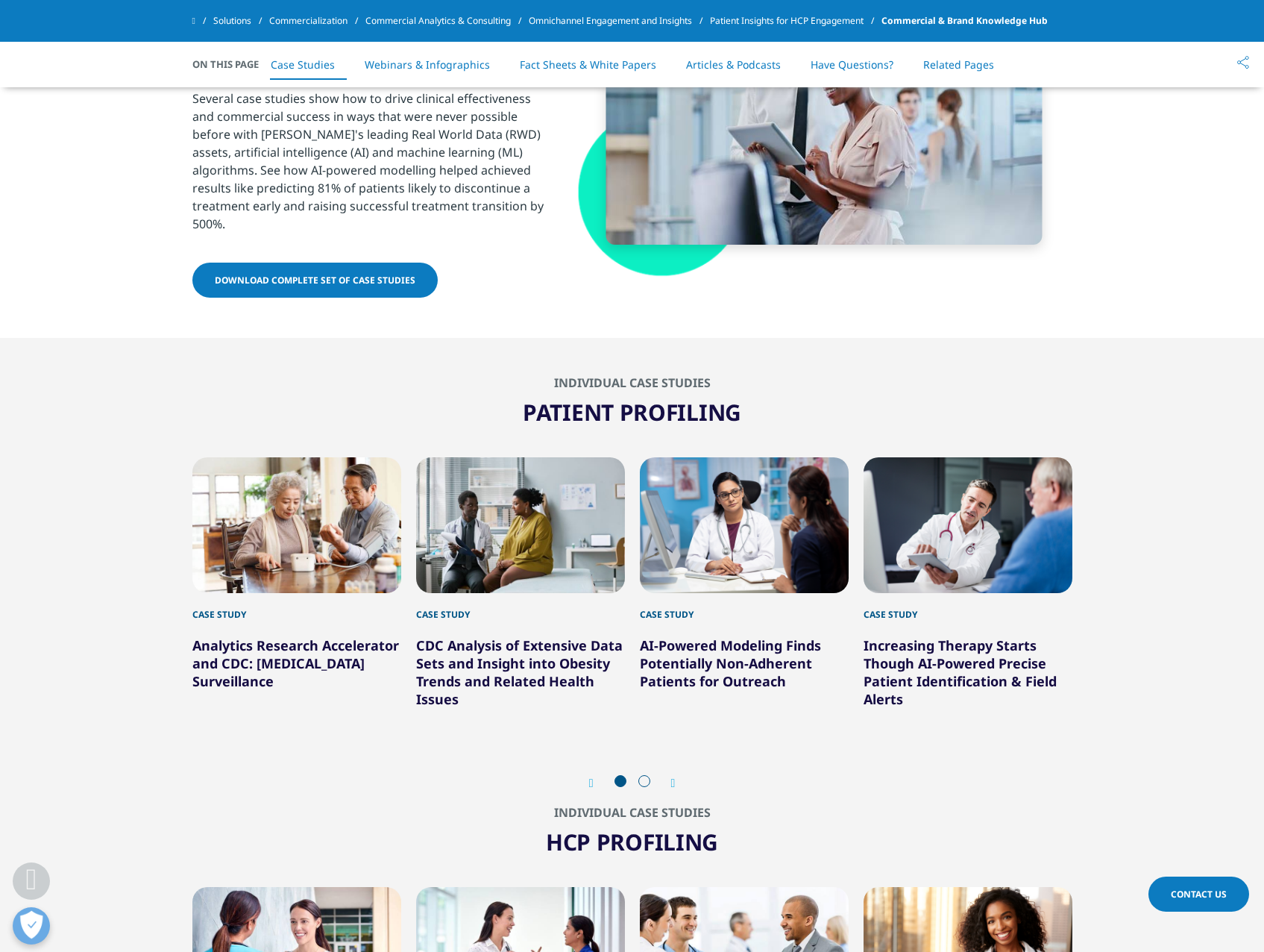
click at [325, 239] on div "COMMERCIAL & BRAND CASE STUDIES Case Studies Show how AI and Machine Learning D…" at bounding box center [373, 105] width 362 height 391
click at [319, 274] on span "DOWNLOAD COMPLETE SET OF CASE STUDIES" at bounding box center [315, 280] width 200 height 13
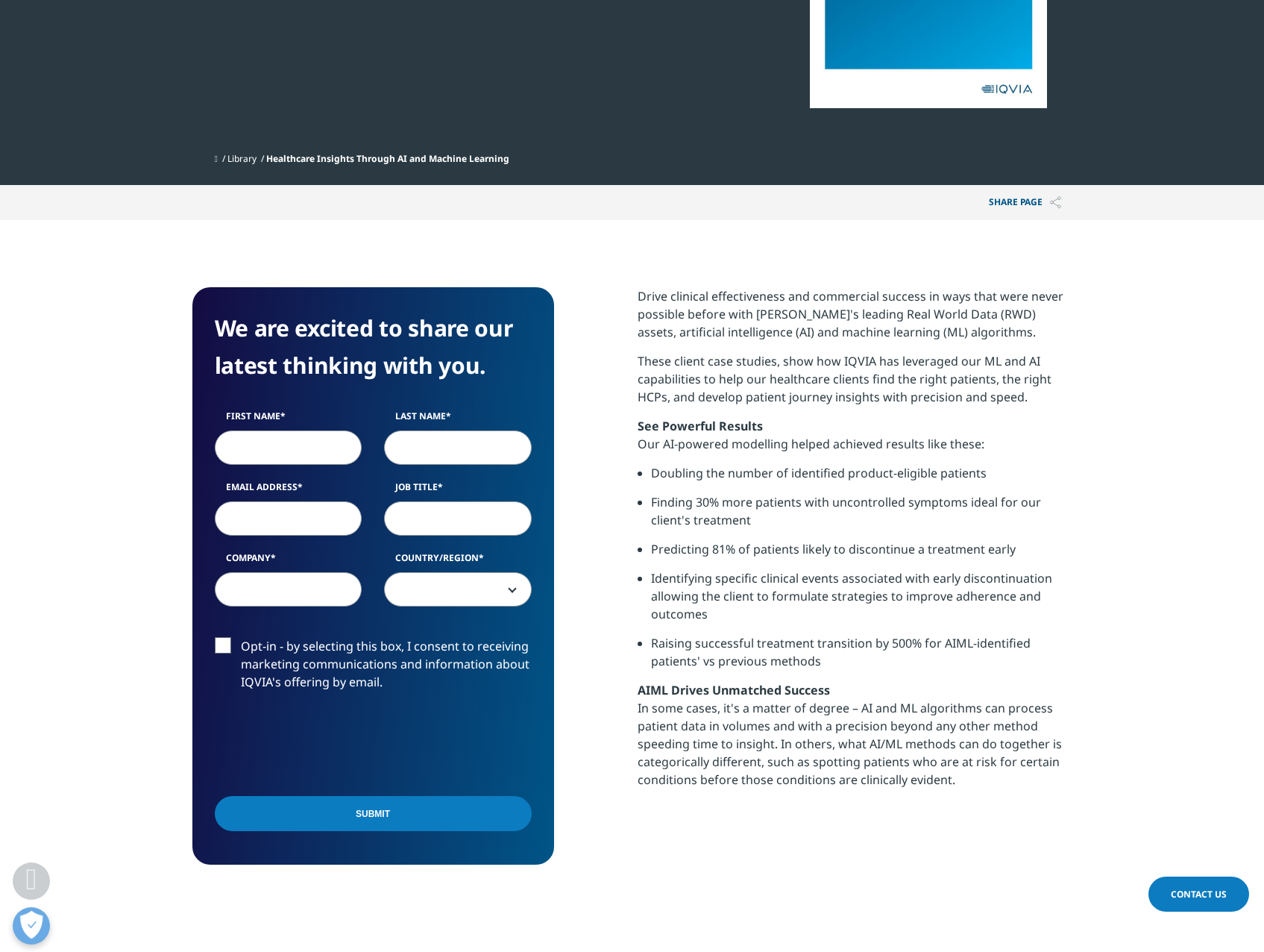
scroll to position [298, 0]
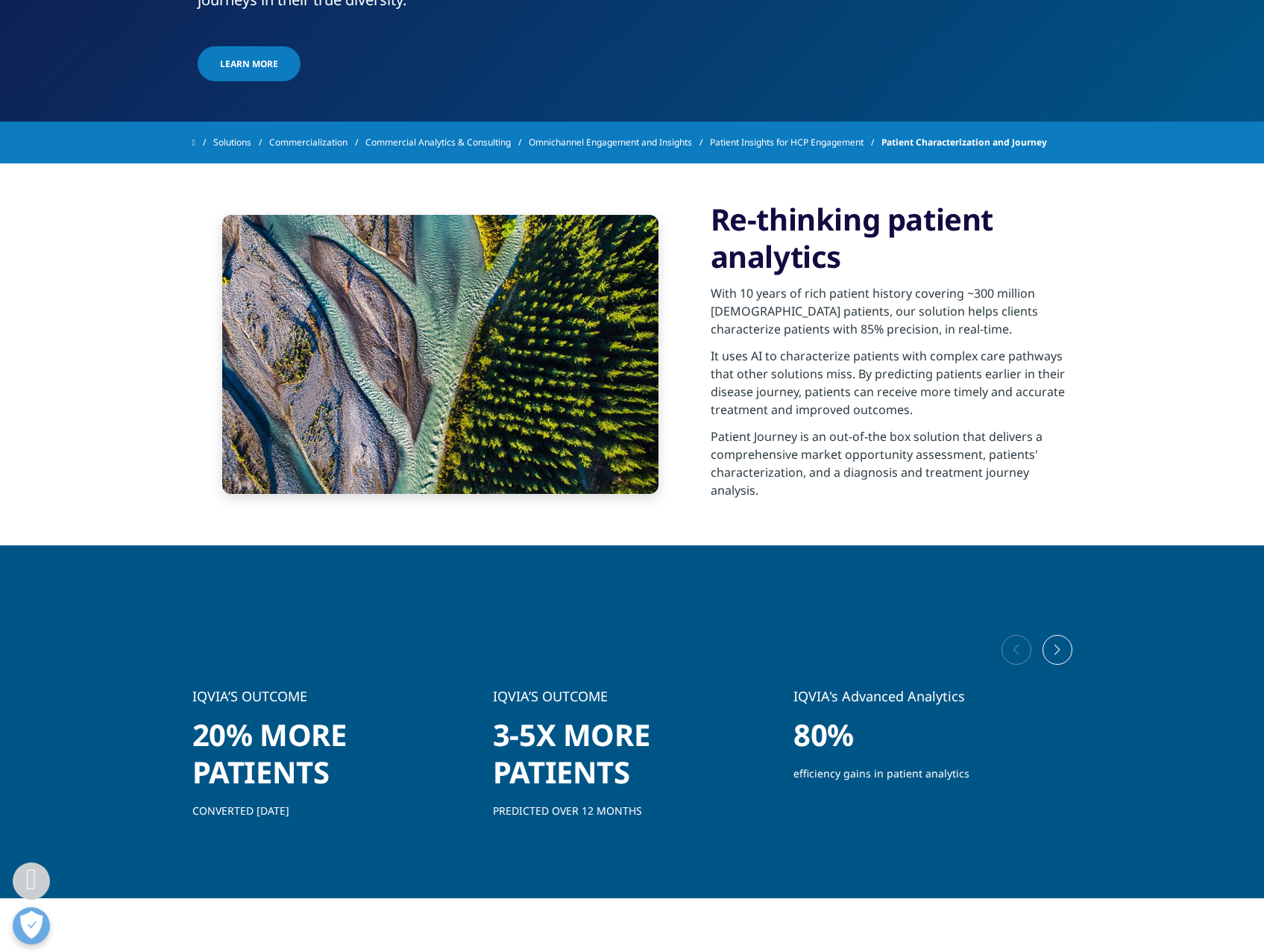
scroll to position [596, 0]
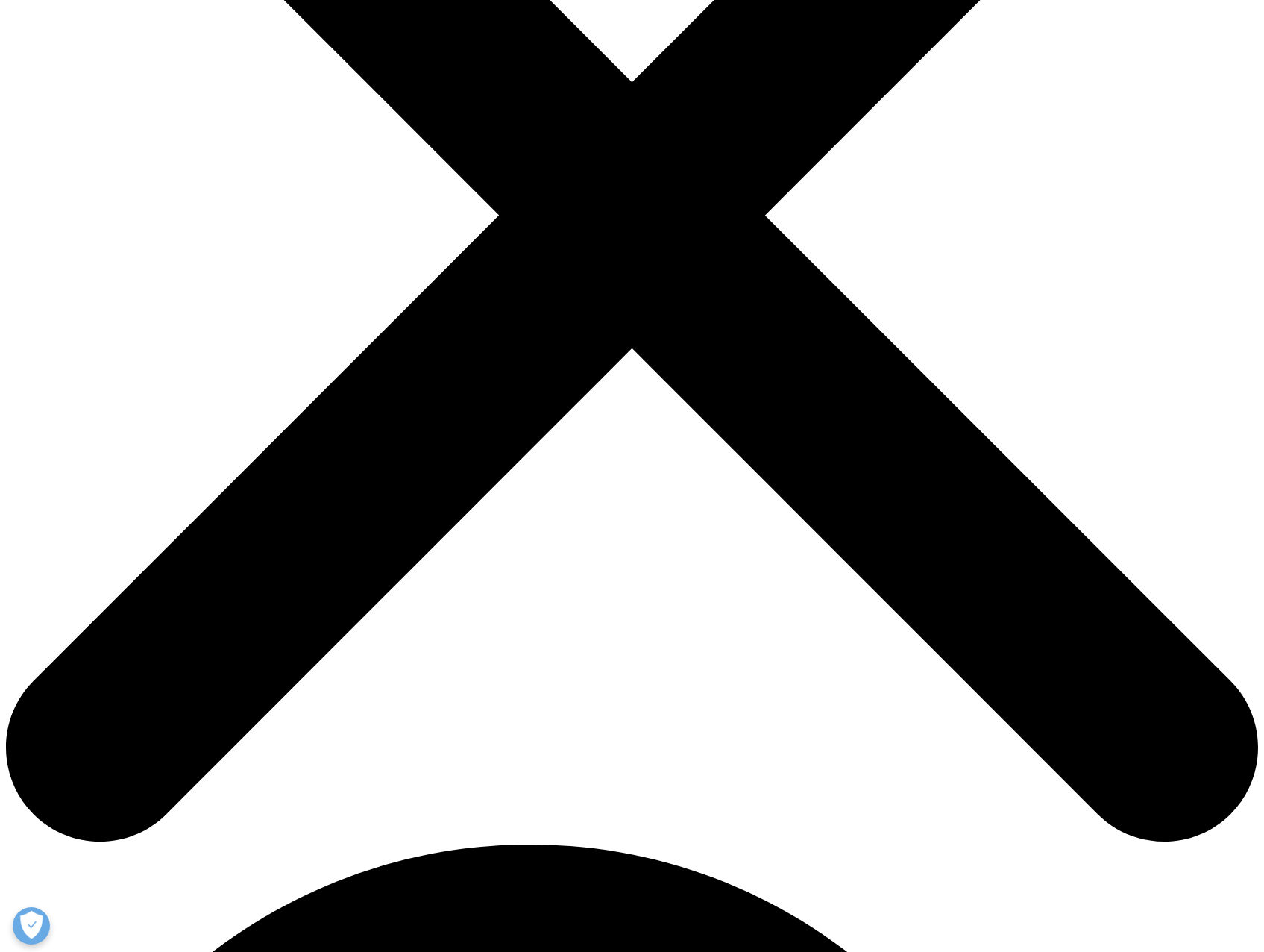
scroll to position [447, 0]
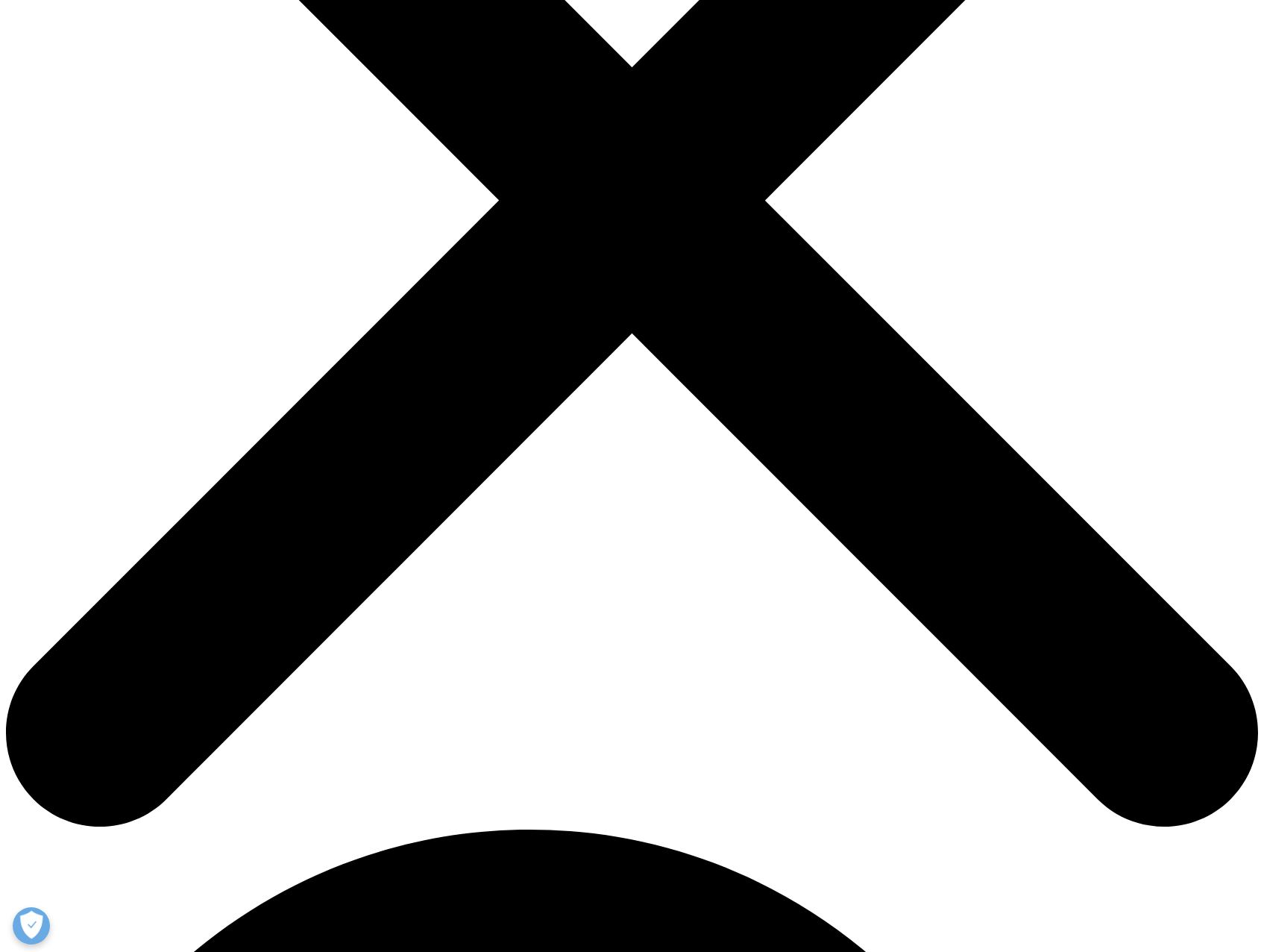
drag, startPoint x: 384, startPoint y: 482, endPoint x: 393, endPoint y: 513, distance: 32.3
drag, startPoint x: 393, startPoint y: 513, endPoint x: 297, endPoint y: 501, distance: 96.7
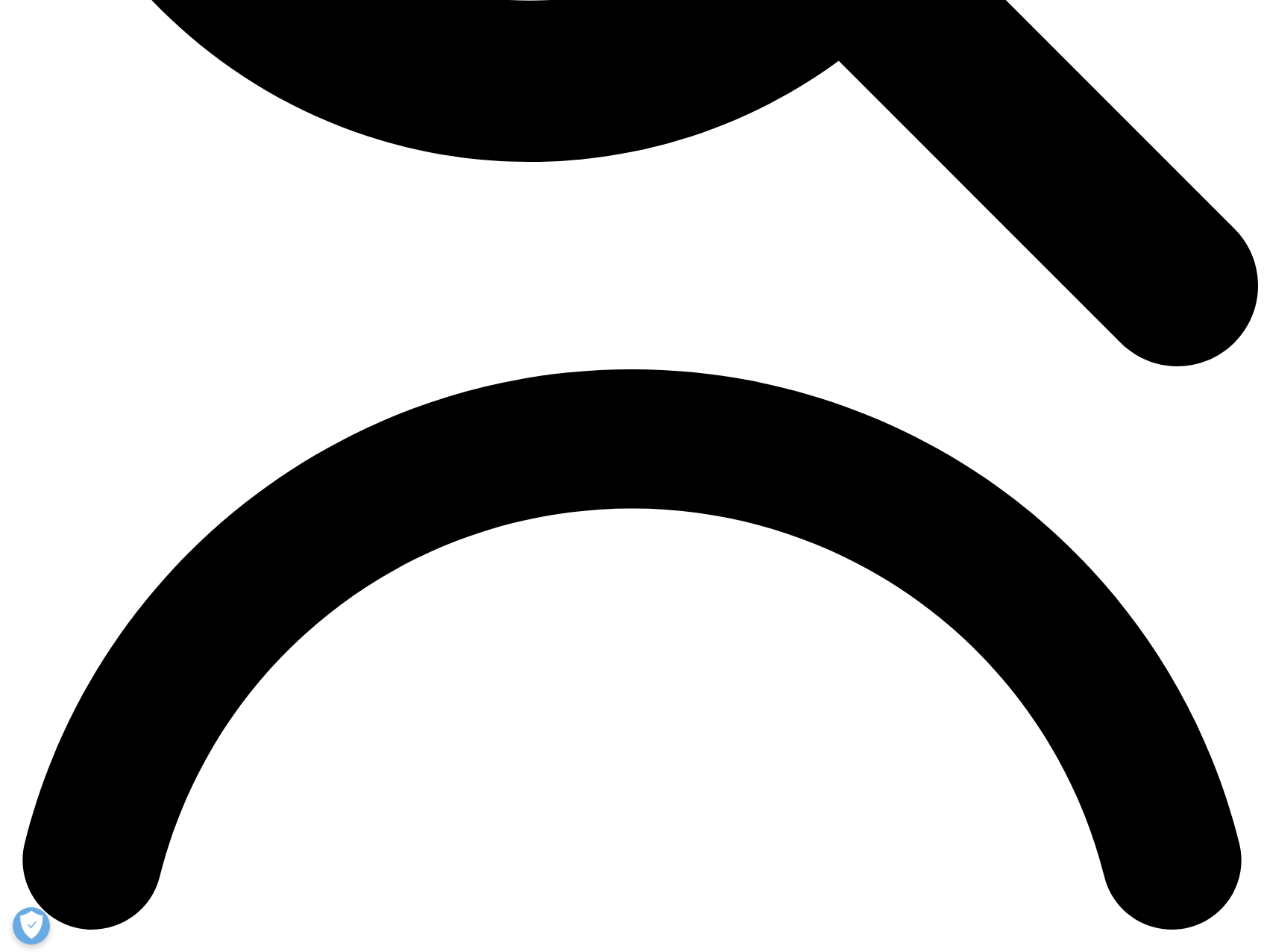
scroll to position [2611, 0]
